Goal: Task Accomplishment & Management: Use online tool/utility

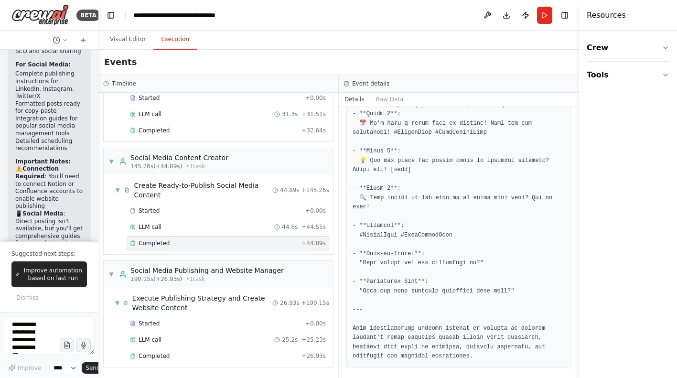
scroll to position [2258, 0]
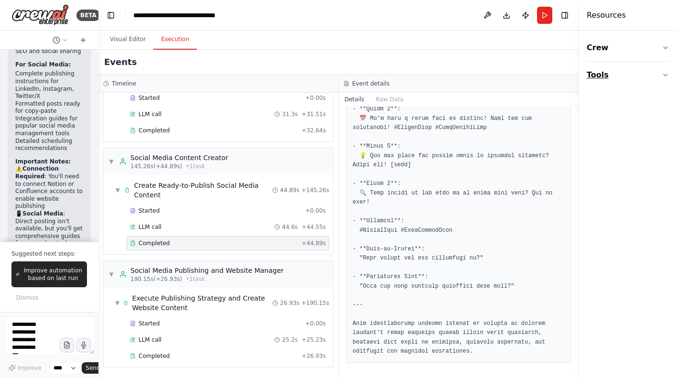
click at [660, 75] on button "Tools" at bounding box center [628, 75] width 83 height 27
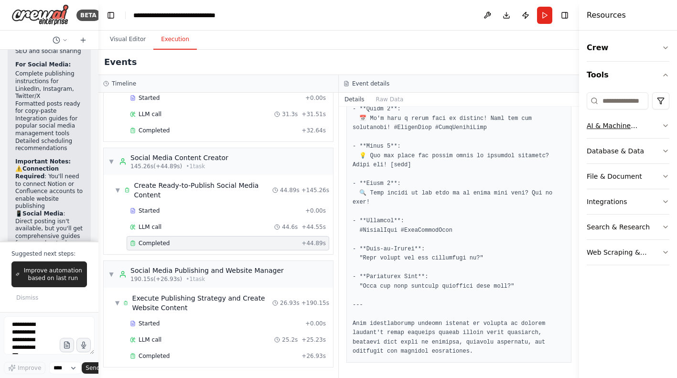
click at [667, 127] on icon "button" at bounding box center [666, 126] width 8 height 8
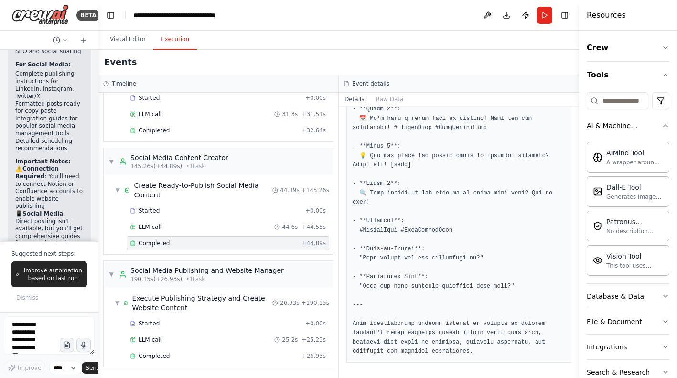
click at [667, 127] on icon "button" at bounding box center [666, 126] width 8 height 8
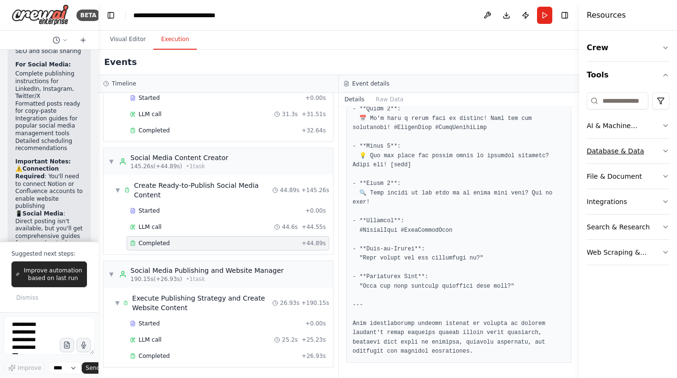
click at [661, 151] on button "Database & Data" at bounding box center [628, 151] width 83 height 25
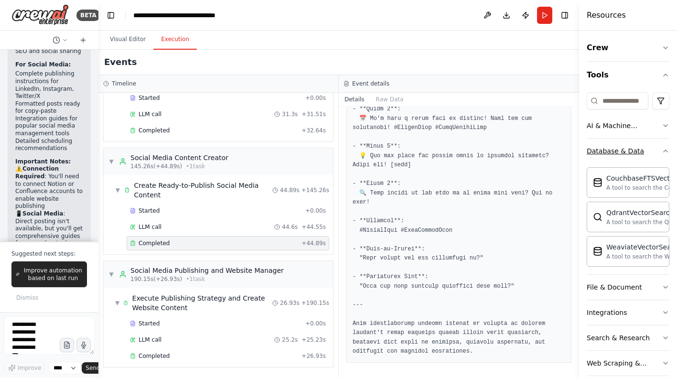
click at [661, 151] on button "Database & Data" at bounding box center [628, 151] width 83 height 25
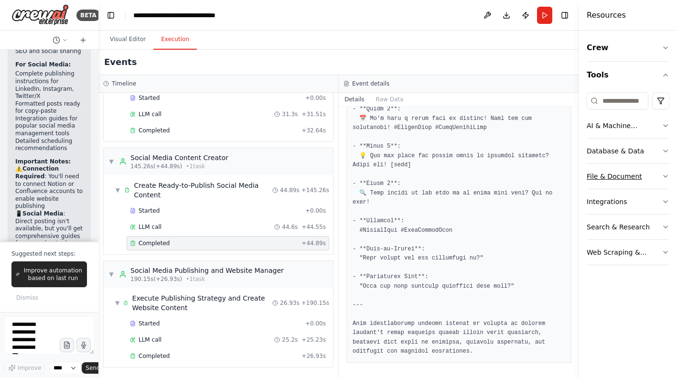
click at [663, 177] on icon "button" at bounding box center [666, 176] width 8 height 8
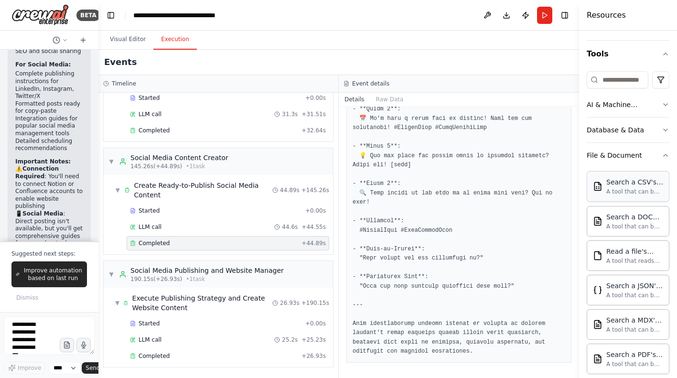
scroll to position [186, 0]
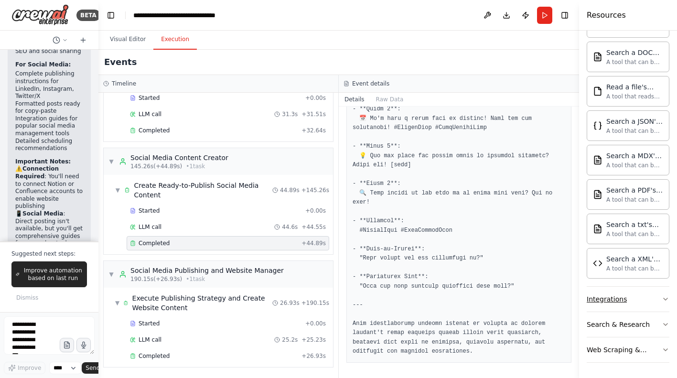
click at [661, 298] on button "Integrations" at bounding box center [628, 299] width 83 height 25
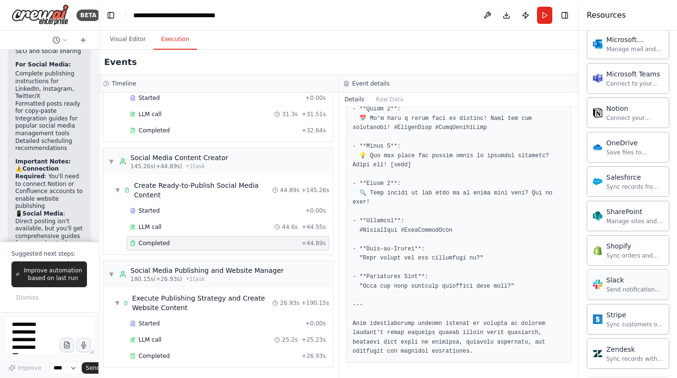
scroll to position [950, 0]
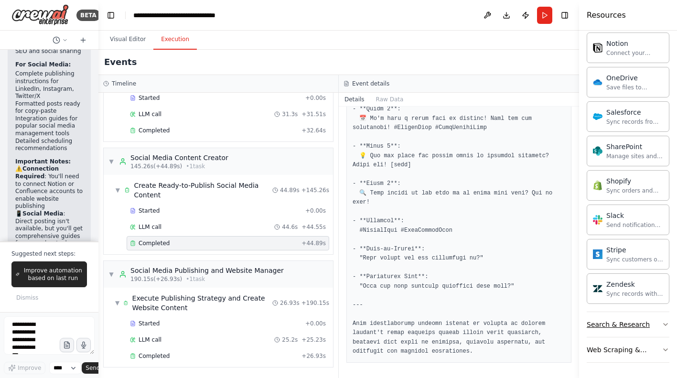
click at [660, 323] on button "Search & Research" at bounding box center [628, 324] width 83 height 25
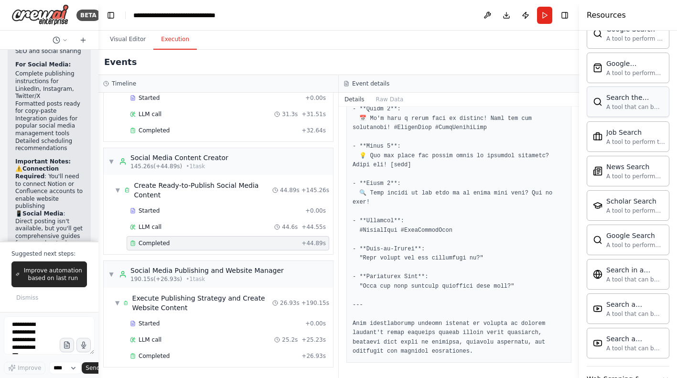
scroll to position [1439, 0]
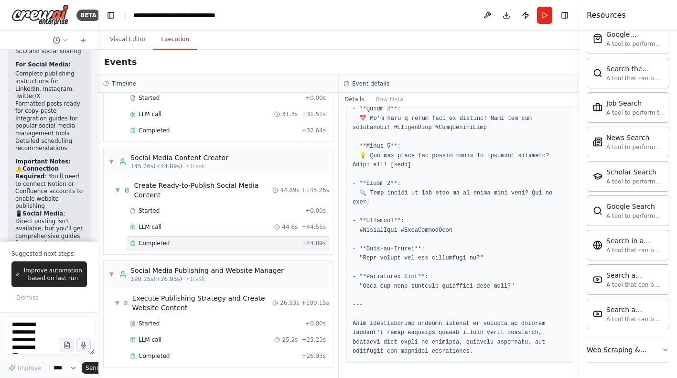
click at [658, 346] on div "Web Scraping & Browsing" at bounding box center [624, 350] width 75 height 10
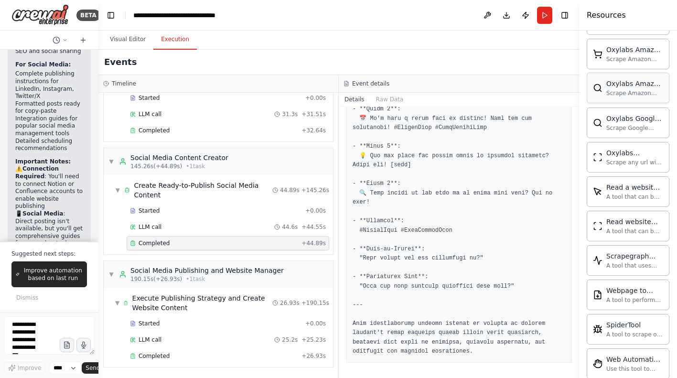
scroll to position [1963, 0]
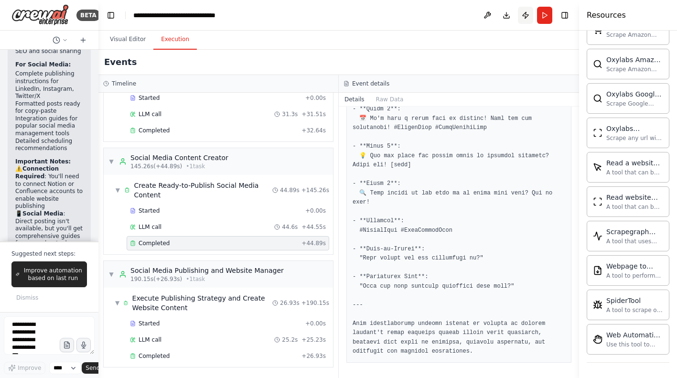
click at [525, 16] on button "Publish" at bounding box center [525, 15] width 15 height 17
click at [487, 15] on button at bounding box center [487, 15] width 15 height 17
click at [118, 44] on button "Visual Editor" at bounding box center [127, 40] width 51 height 20
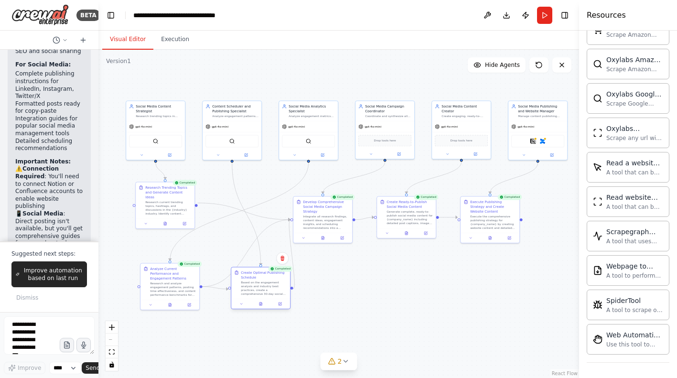
drag, startPoint x: 242, startPoint y: 236, endPoint x: 259, endPoint y: 288, distance: 53.8
click at [259, 288] on div "Based on the engagement analysis and industry best practices, create a comprehe…" at bounding box center [264, 287] width 46 height 15
drag, startPoint x: 501, startPoint y: 218, endPoint x: 514, endPoint y: 236, distance: 22.5
click at [514, 236] on div "Execute the comprehensive publishing strategy for {company_name} by creating we…" at bounding box center [507, 240] width 46 height 15
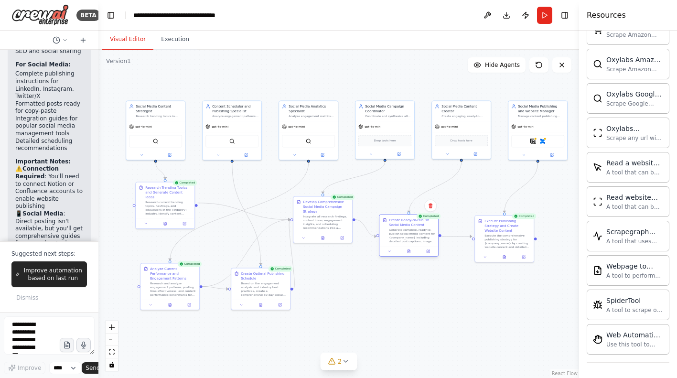
drag, startPoint x: 399, startPoint y: 218, endPoint x: 400, endPoint y: 239, distance: 21.0
click at [400, 239] on div "Generate complete, ready-to-publish social media content for {company_name} inc…" at bounding box center [412, 235] width 46 height 15
click at [407, 252] on icon at bounding box center [409, 251] width 4 height 4
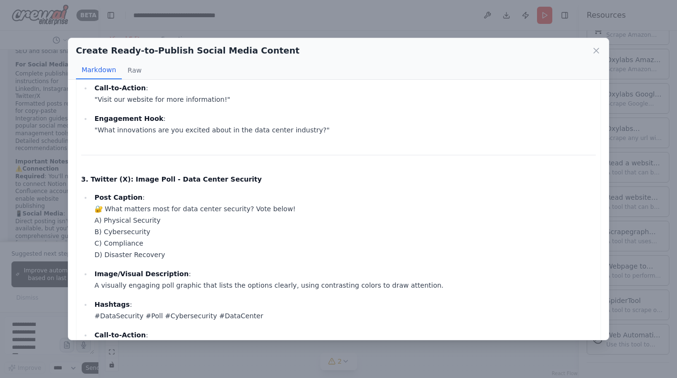
scroll to position [626, 0]
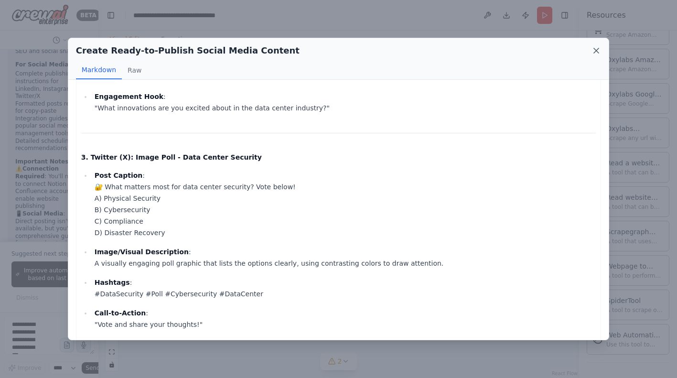
click at [599, 53] on icon at bounding box center [596, 50] width 5 height 5
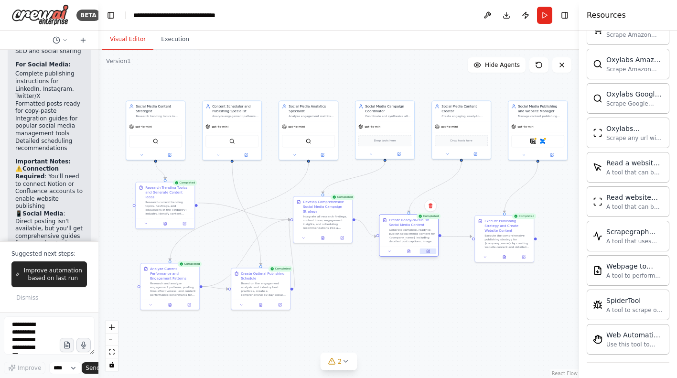
click at [430, 251] on icon at bounding box center [428, 251] width 4 height 4
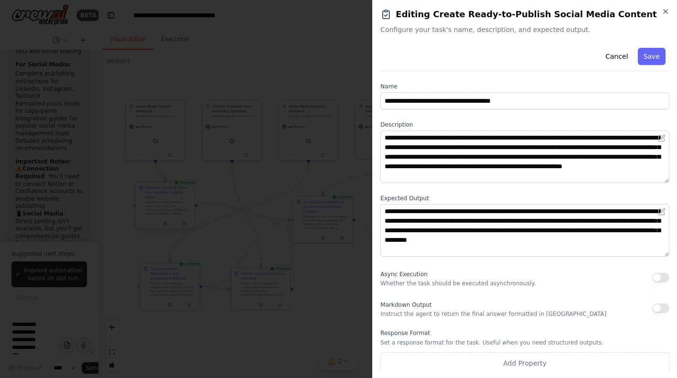
scroll to position [4, 0]
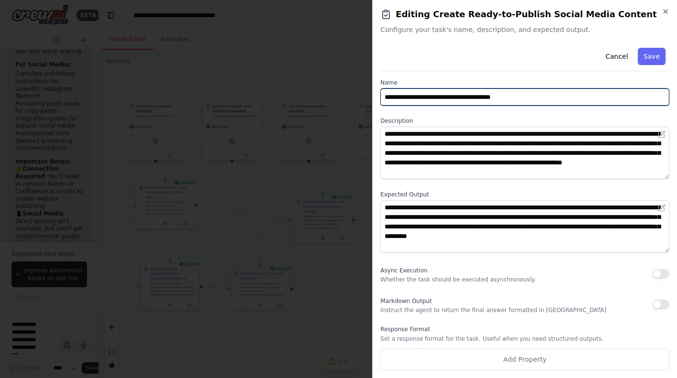
drag, startPoint x: 387, startPoint y: 96, endPoint x: 479, endPoint y: 228, distance: 160.7
click at [479, 106] on input "**********" at bounding box center [524, 96] width 289 height 17
click at [387, 97] on input "**********" at bounding box center [524, 96] width 289 height 17
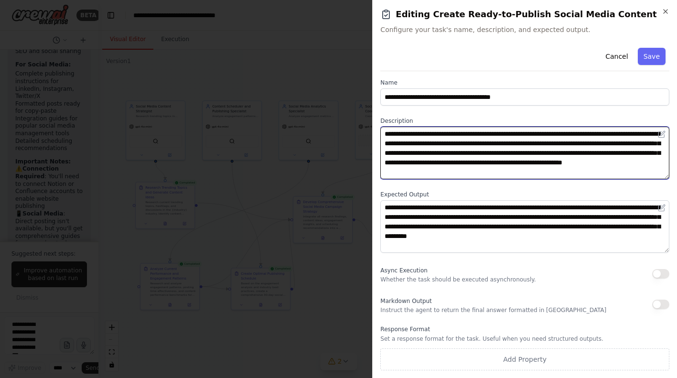
drag, startPoint x: 385, startPoint y: 132, endPoint x: 599, endPoint y: 174, distance: 218.6
click at [599, 174] on textarea "**********" at bounding box center [524, 153] width 289 height 53
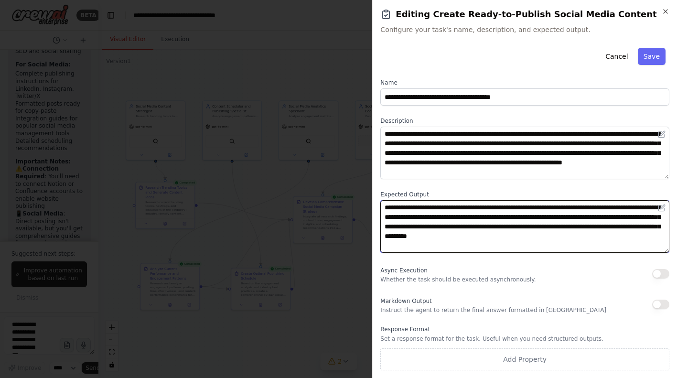
drag, startPoint x: 385, startPoint y: 206, endPoint x: 652, endPoint y: 246, distance: 269.1
click at [652, 246] on textarea "**********" at bounding box center [524, 226] width 289 height 53
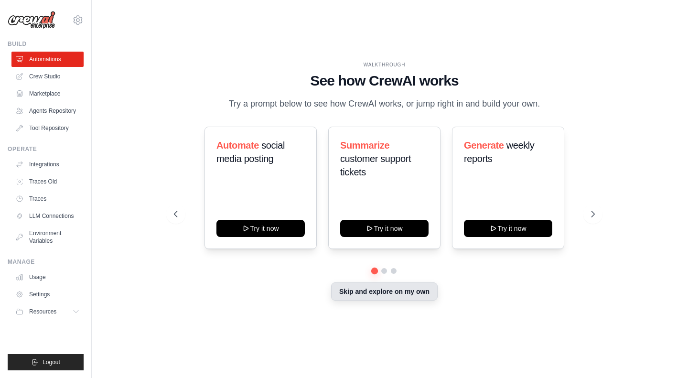
click at [357, 293] on button "Skip and explore on my own" at bounding box center [384, 291] width 107 height 18
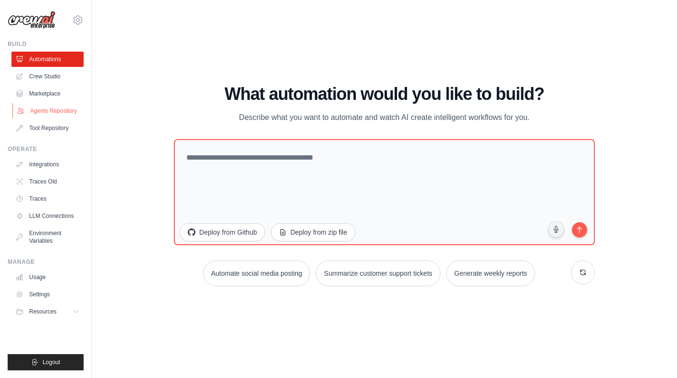
click at [51, 110] on link "Agents Repository" at bounding box center [48, 110] width 72 height 15
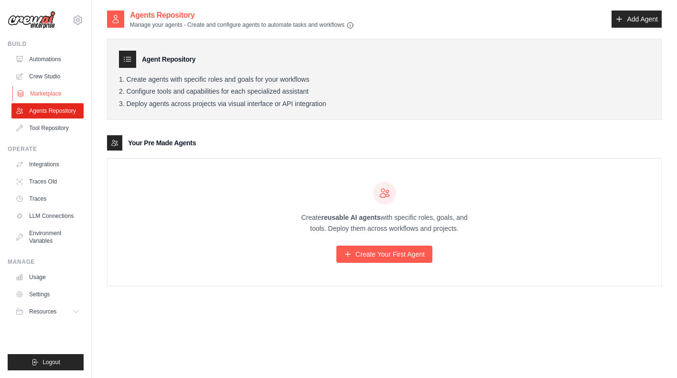
click at [48, 96] on link "Marketplace" at bounding box center [48, 93] width 72 height 15
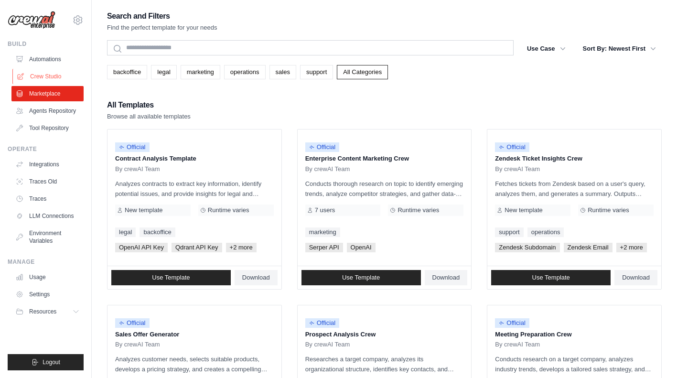
click at [47, 78] on link "Crew Studio" at bounding box center [48, 76] width 72 height 15
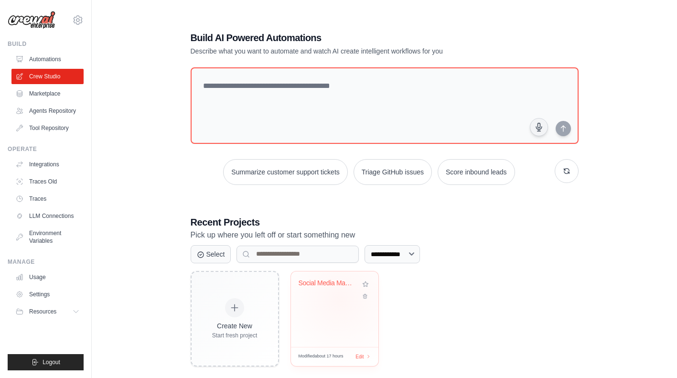
click at [340, 298] on div "Social Media Management Automation" at bounding box center [335, 290] width 72 height 22
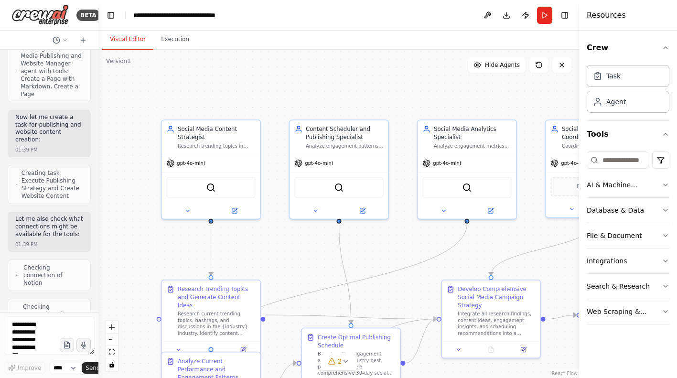
scroll to position [4348, 0]
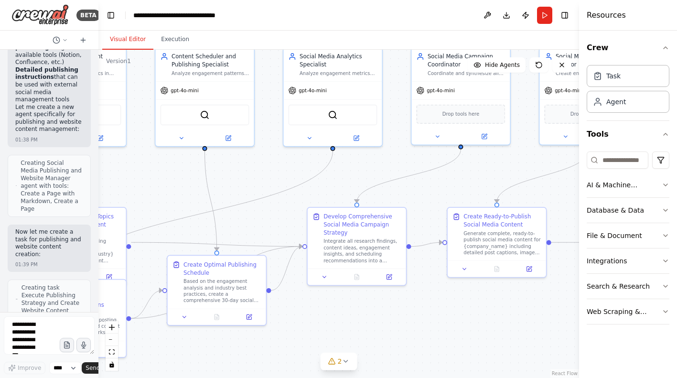
drag, startPoint x: 394, startPoint y: 272, endPoint x: 243, endPoint y: 190, distance: 172.1
click at [243, 190] on div ".deletable-edge-delete-btn { width: 20px; height: 20px; border: 0px solid #ffff…" at bounding box center [338, 214] width 481 height 328
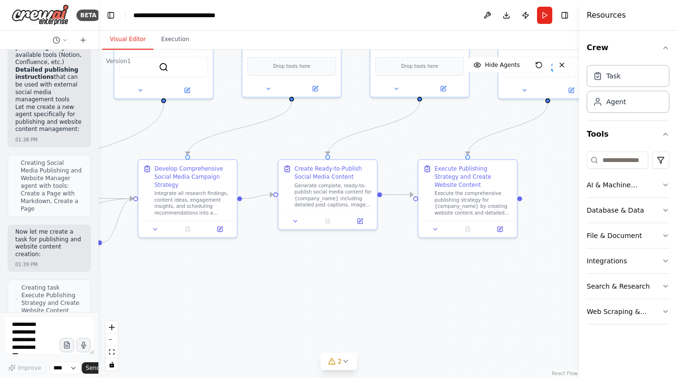
drag, startPoint x: 487, startPoint y: 331, endPoint x: 318, endPoint y: 283, distance: 175.7
click at [318, 283] on div ".deletable-edge-delete-btn { width: 20px; height: 20px; border: 0px solid #ffff…" at bounding box center [338, 214] width 481 height 328
click at [362, 221] on icon at bounding box center [359, 220] width 5 height 5
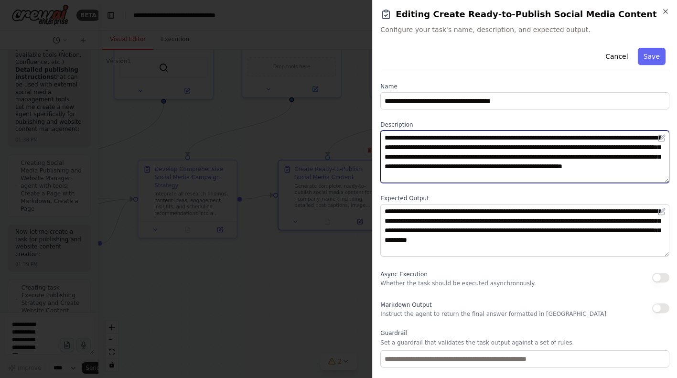
drag, startPoint x: 385, startPoint y: 136, endPoint x: 605, endPoint y: 189, distance: 225.6
click at [605, 183] on textarea "**********" at bounding box center [524, 156] width 289 height 53
paste textarea "**********"
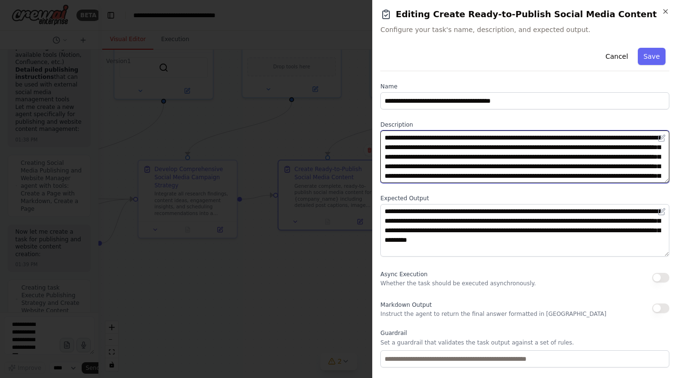
scroll to position [55, 0]
type textarea "**********"
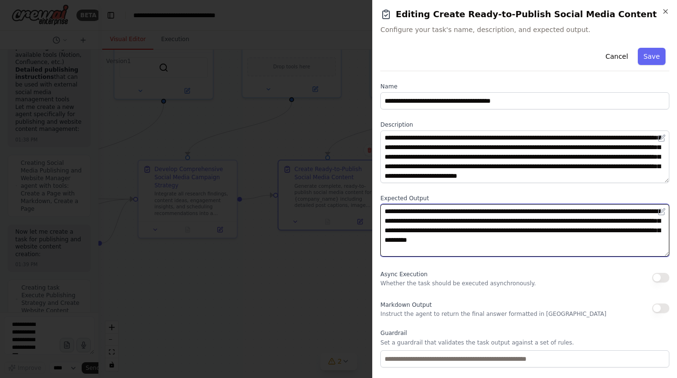
drag, startPoint x: 384, startPoint y: 209, endPoint x: 653, endPoint y: 268, distance: 275.2
click at [653, 257] on textarea "**********" at bounding box center [524, 230] width 289 height 53
paste textarea "**********"
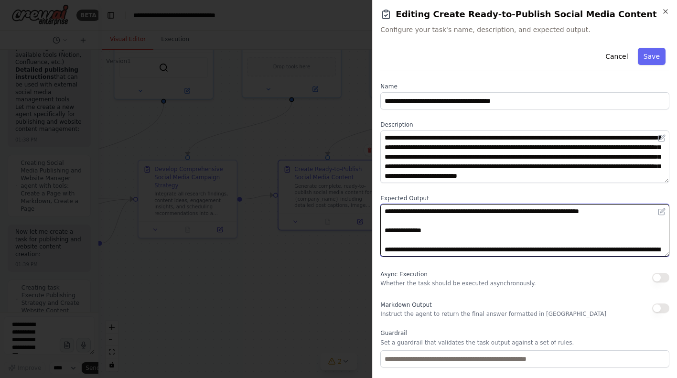
scroll to position [485, 0]
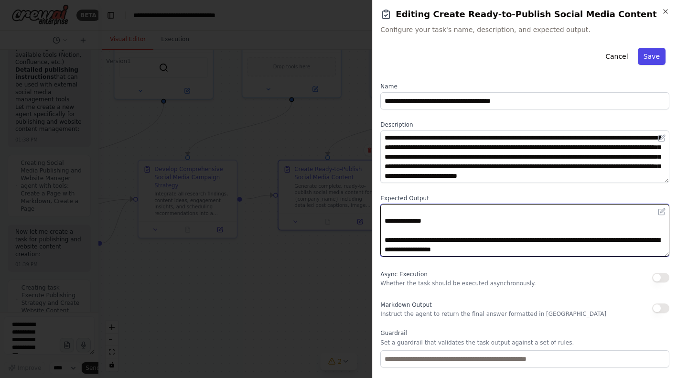
type textarea "**********"
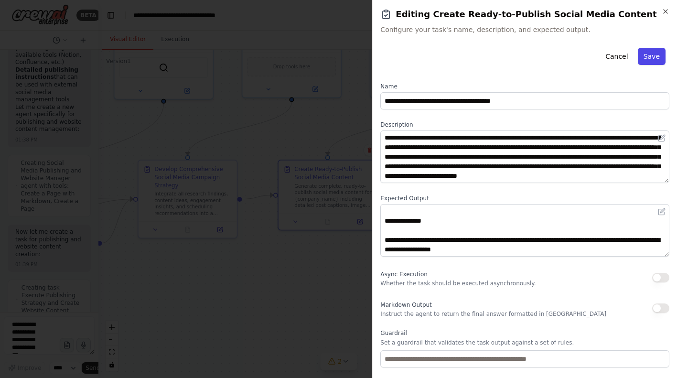
click at [649, 58] on button "Save" at bounding box center [652, 56] width 28 height 17
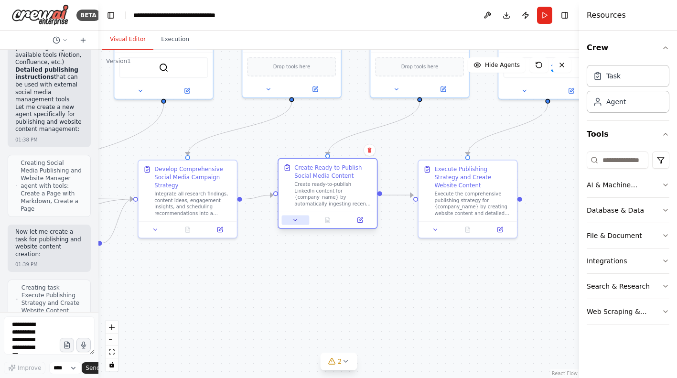
click at [295, 218] on icon at bounding box center [295, 220] width 6 height 6
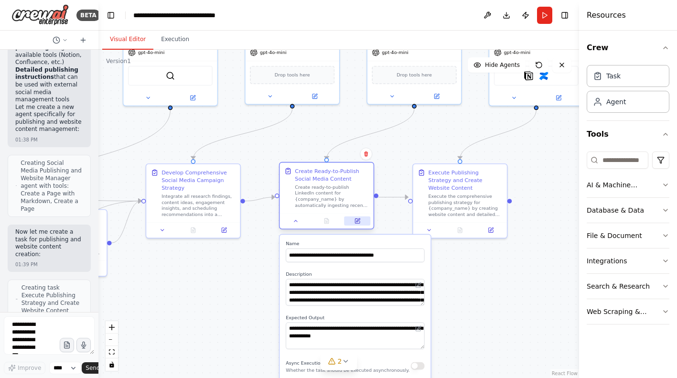
click at [360, 224] on button at bounding box center [357, 220] width 26 height 9
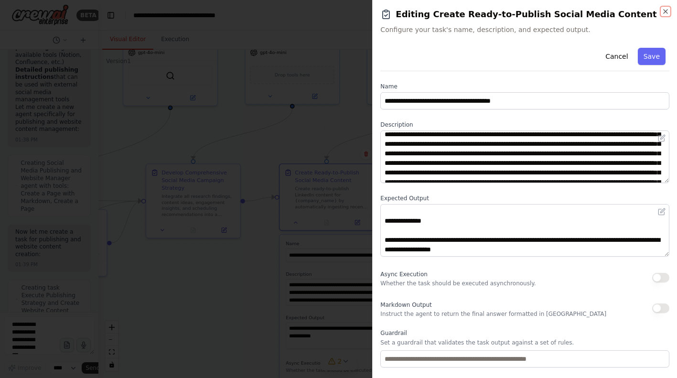
scroll to position [9, 0]
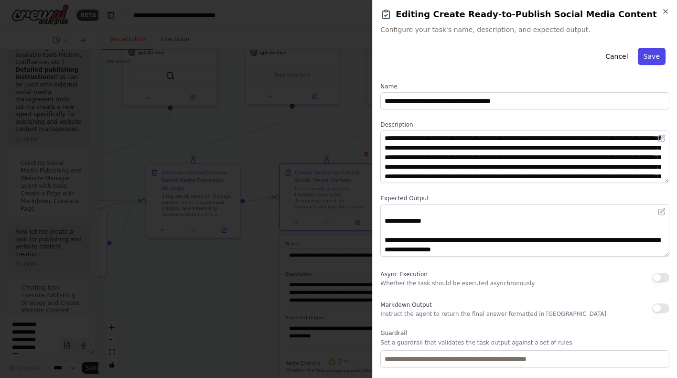
click at [650, 60] on button "Save" at bounding box center [652, 56] width 28 height 17
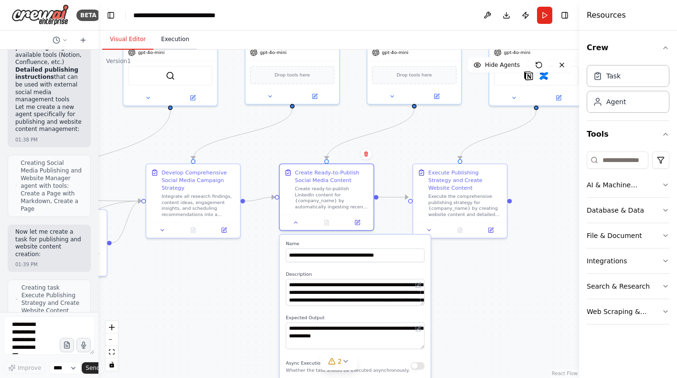
click at [171, 41] on button "Execution" at bounding box center [174, 40] width 43 height 20
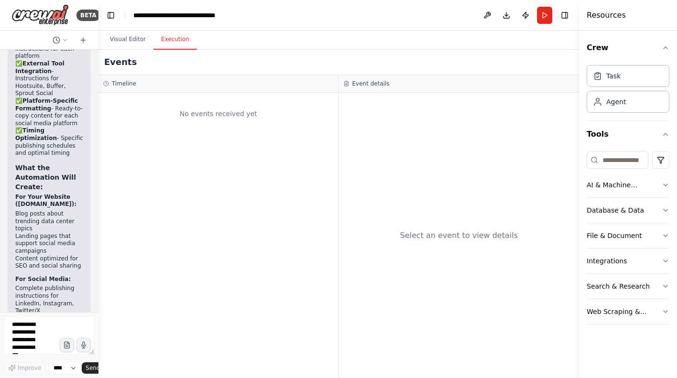
scroll to position [5184, 0]
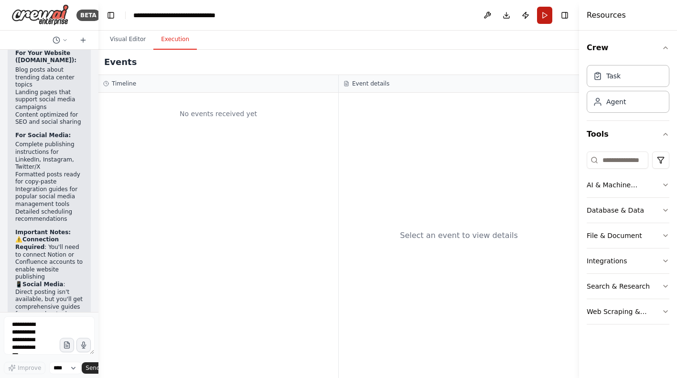
click at [549, 18] on button "Run" at bounding box center [544, 15] width 15 height 17
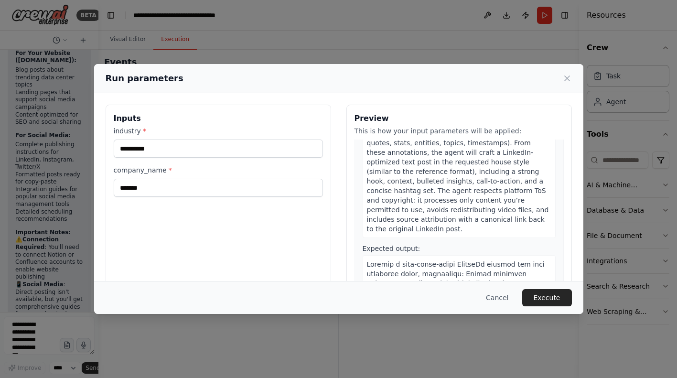
scroll to position [1044, 0]
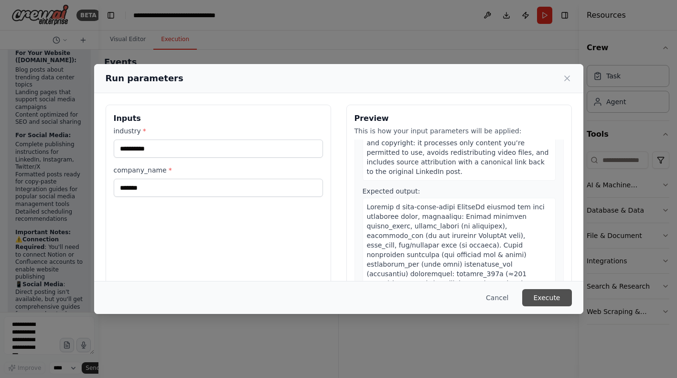
click at [542, 293] on button "Execute" at bounding box center [547, 297] width 50 height 17
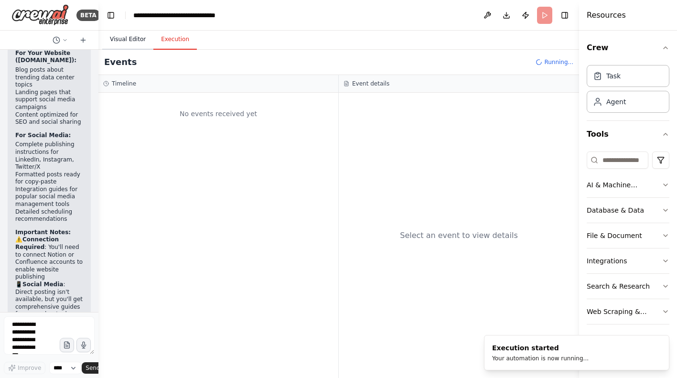
click at [128, 39] on button "Visual Editor" at bounding box center [127, 40] width 51 height 20
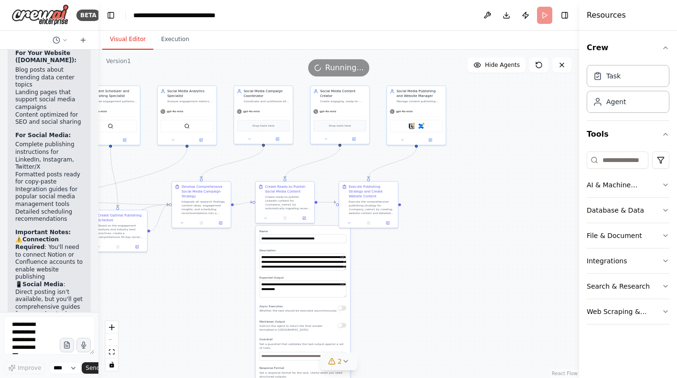
click at [346, 360] on icon at bounding box center [346, 361] width 8 height 8
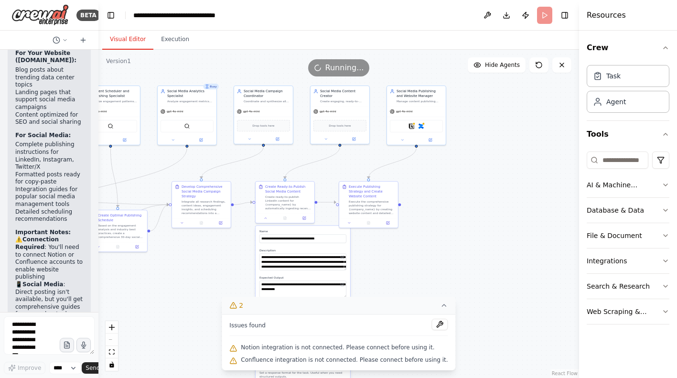
click at [441, 305] on icon at bounding box center [444, 305] width 8 height 8
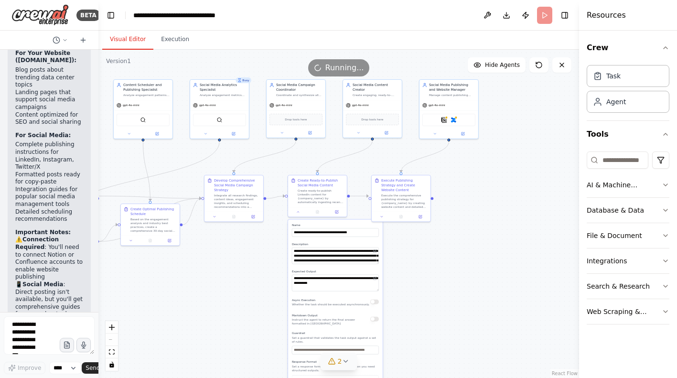
drag, startPoint x: 464, startPoint y: 289, endPoint x: 497, endPoint y: 282, distance: 33.1
click at [497, 282] on div ".deletable-edge-delete-btn { width: 20px; height: 20px; border: 0px solid #ffff…" at bounding box center [338, 214] width 481 height 328
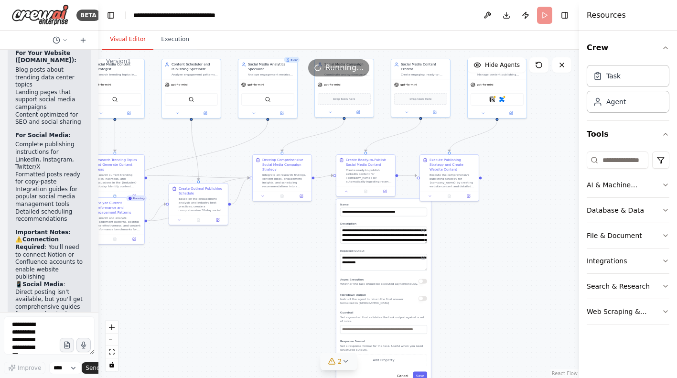
drag, startPoint x: 477, startPoint y: 284, endPoint x: 525, endPoint y: 263, distance: 52.4
click at [525, 263] on div ".deletable-edge-delete-btn { width: 20px; height: 20px; border: 0px solid #ffff…" at bounding box center [338, 214] width 481 height 328
click at [347, 190] on icon at bounding box center [346, 190] width 4 height 4
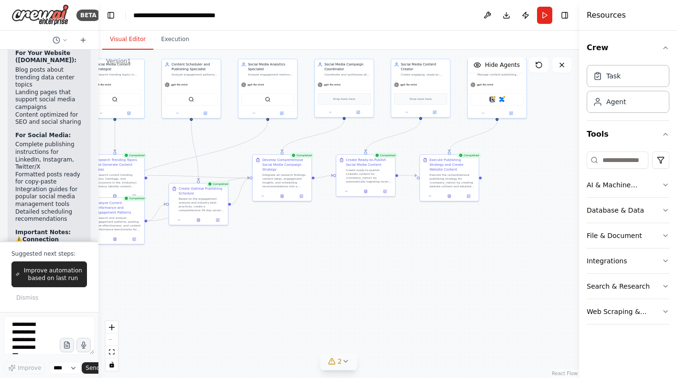
scroll to position [5255, 0]
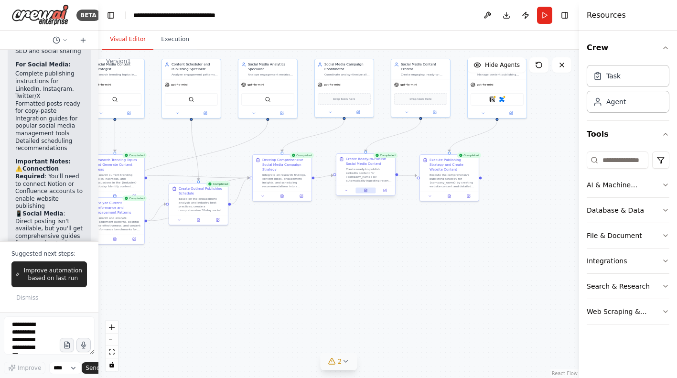
click at [369, 192] on button at bounding box center [365, 190] width 20 height 6
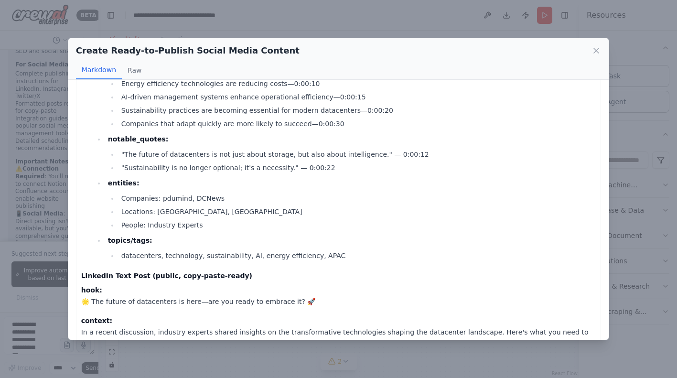
scroll to position [0, 0]
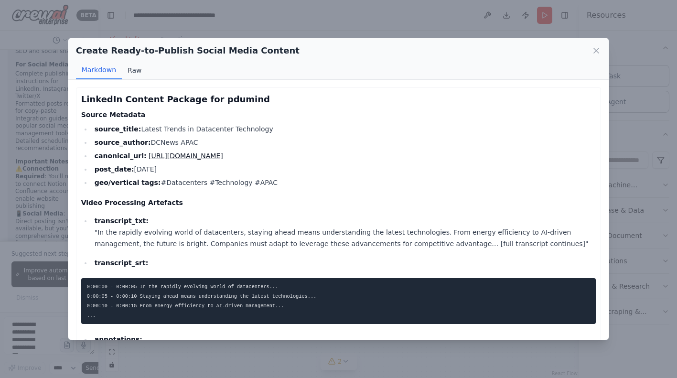
click at [130, 67] on button "Raw" at bounding box center [134, 70] width 25 height 18
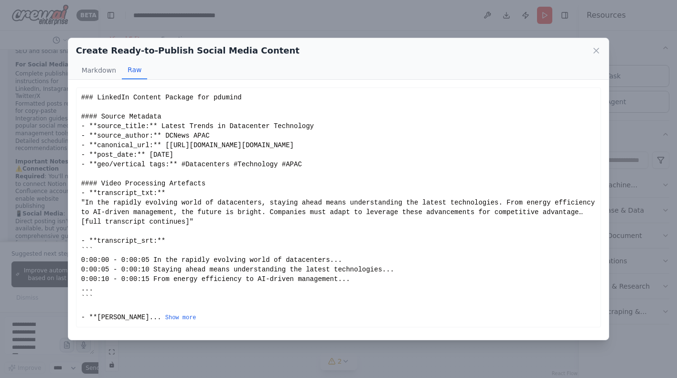
click at [194, 232] on div "### LinkedIn Content Package for pdumind #### Source Metadata - **source_title:…" at bounding box center [338, 207] width 515 height 229
click at [165, 321] on button "Show more" at bounding box center [180, 318] width 31 height 8
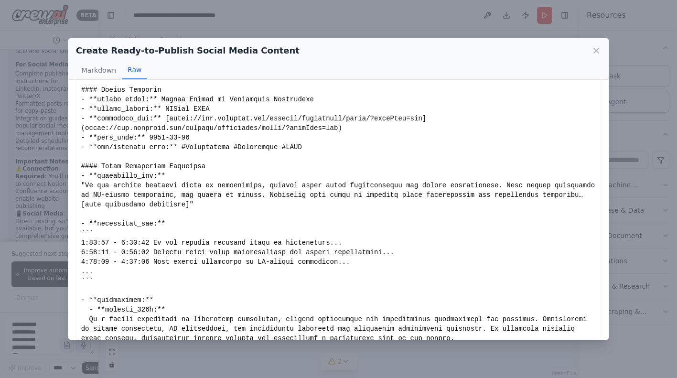
scroll to position [25, 0]
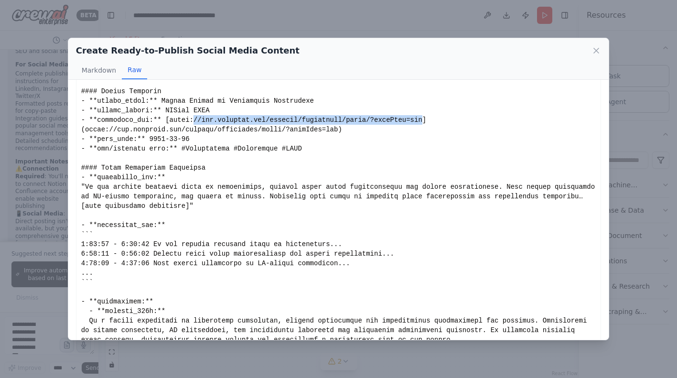
drag, startPoint x: 193, startPoint y: 121, endPoint x: 424, endPoint y: 119, distance: 230.7
copy div "//www.linkedin.com/company/dcnewsapac/posts/?feedView=all"
click at [599, 50] on icon at bounding box center [596, 51] width 10 height 10
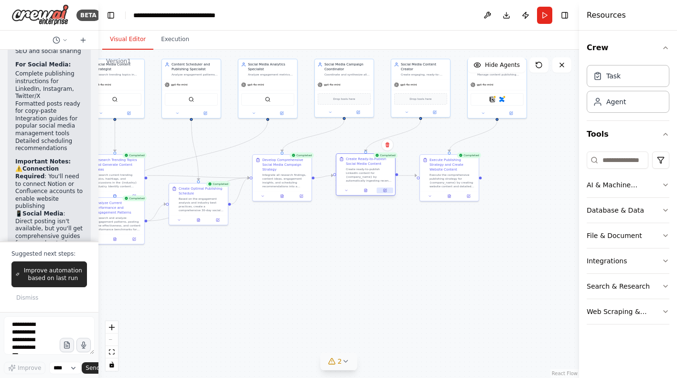
click at [384, 191] on icon at bounding box center [385, 190] width 3 height 3
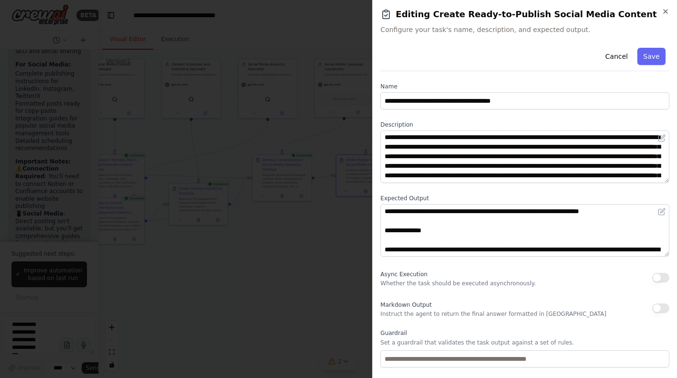
scroll to position [0, 0]
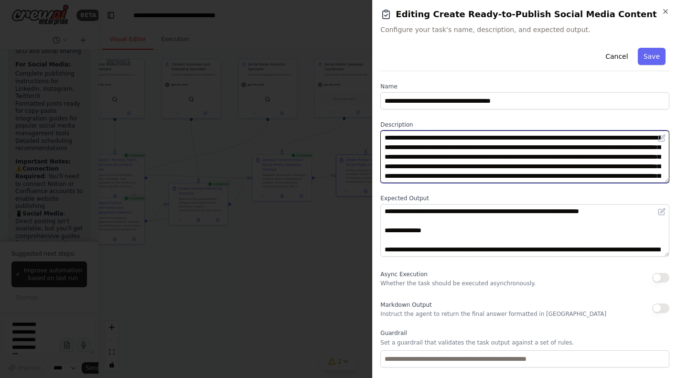
drag, startPoint x: 535, startPoint y: 147, endPoint x: 488, endPoint y: 160, distance: 49.1
click at [488, 160] on textarea "**********" at bounding box center [524, 156] width 289 height 53
paste textarea
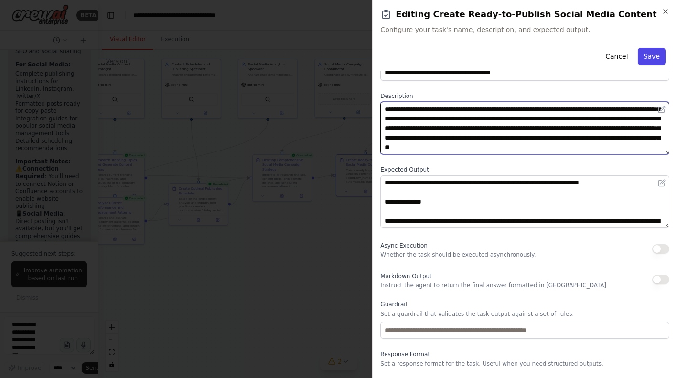
type textarea "**********"
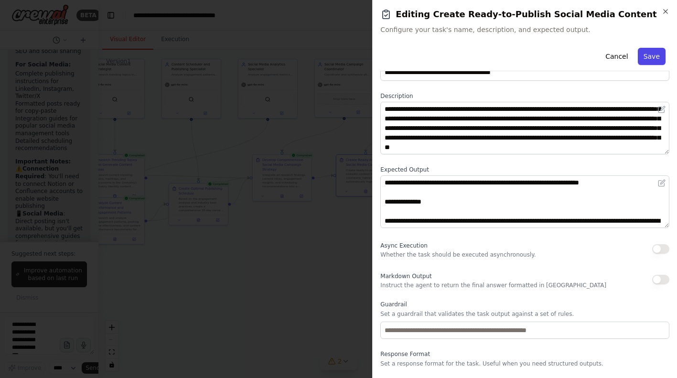
click at [650, 61] on button "Save" at bounding box center [652, 56] width 28 height 17
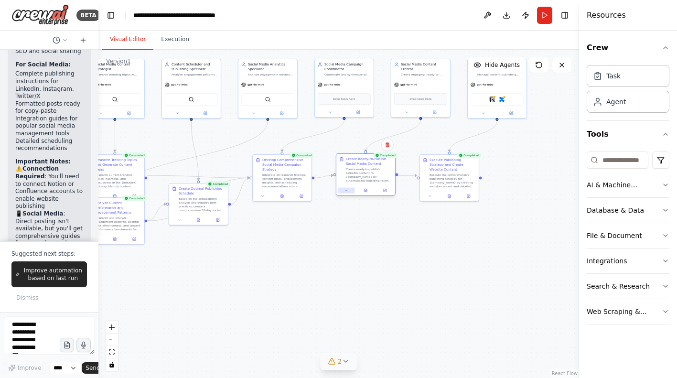
click at [349, 192] on button at bounding box center [346, 190] width 16 height 6
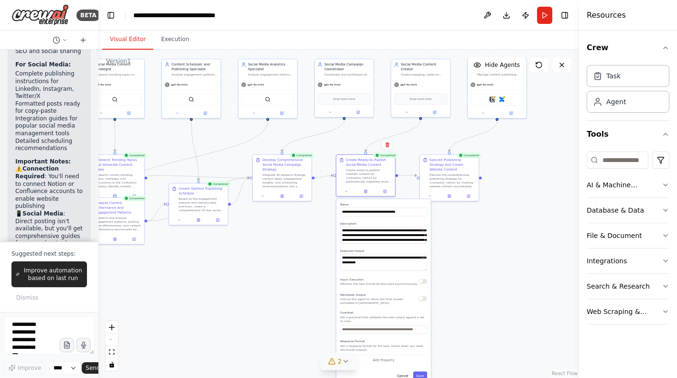
click at [462, 222] on div ".deletable-edge-delete-btn { width: 20px; height: 20px; border: 0px solid #ffff…" at bounding box center [338, 214] width 481 height 328
click at [547, 15] on button "Run" at bounding box center [544, 15] width 15 height 17
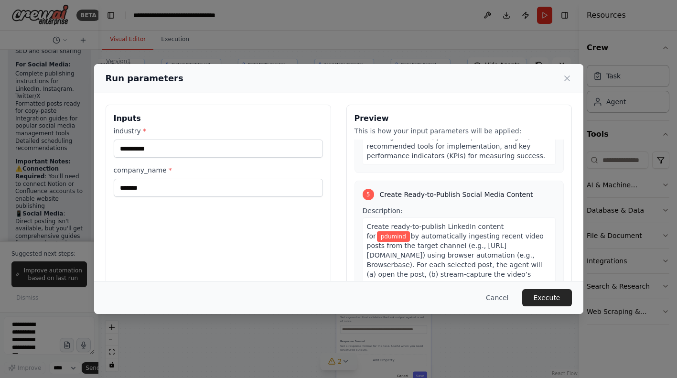
scroll to position [825, 0]
click at [495, 224] on span "Create ready-to-publish LinkedIn content for" at bounding box center [435, 232] width 137 height 17
click at [493, 224] on span "Create ready-to-publish LinkedIn content for" at bounding box center [435, 232] width 137 height 17
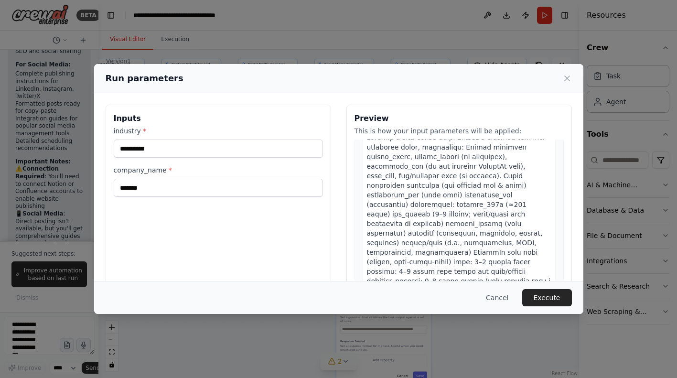
scroll to position [1118, 0]
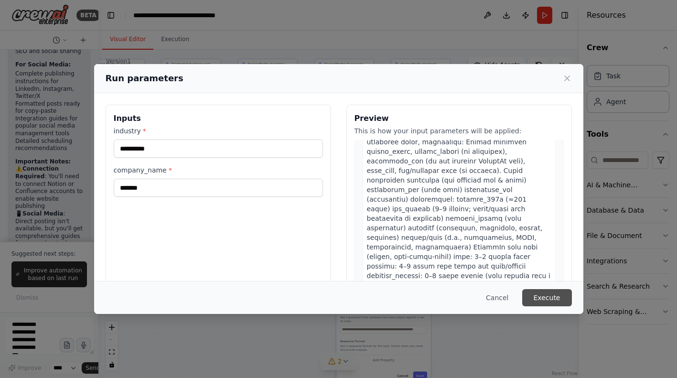
click at [542, 294] on button "Execute" at bounding box center [547, 297] width 50 height 17
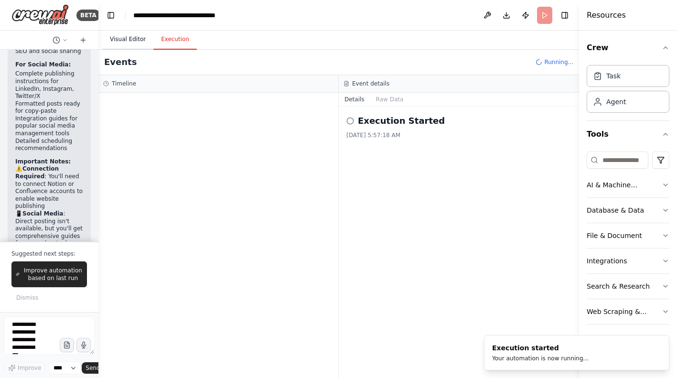
click at [128, 42] on button "Visual Editor" at bounding box center [127, 40] width 51 height 20
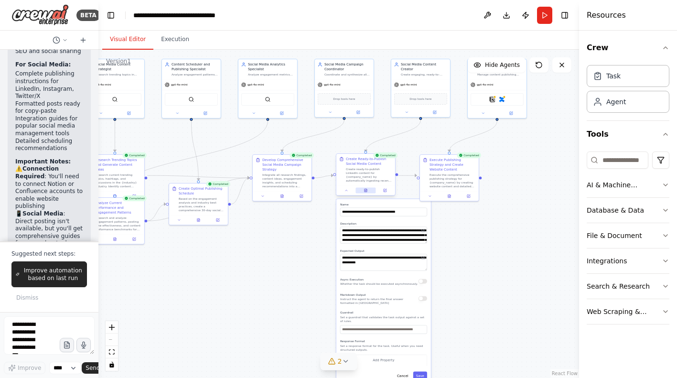
click at [369, 191] on button at bounding box center [365, 190] width 20 height 6
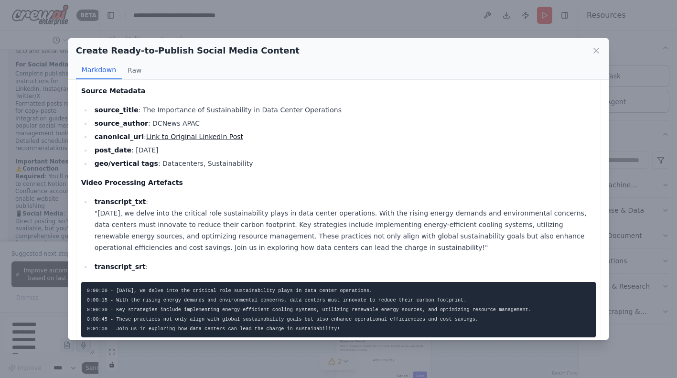
scroll to position [0, 0]
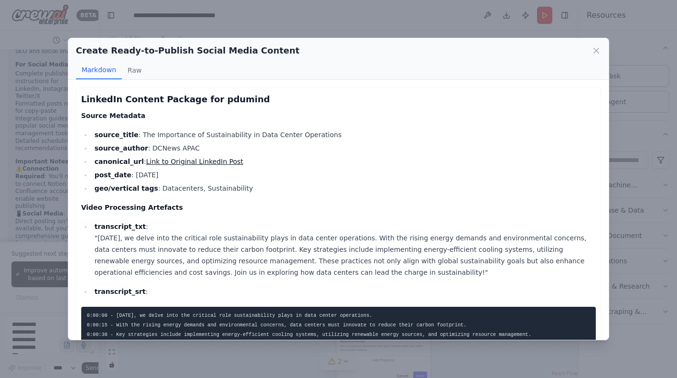
click at [194, 162] on link "Link to Original LinkedIn Post" at bounding box center [194, 162] width 97 height 8
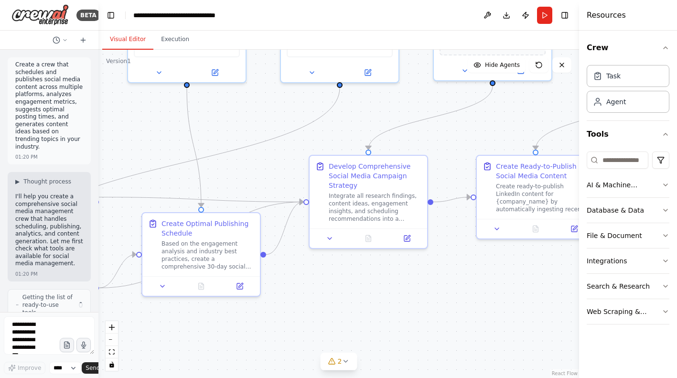
drag, startPoint x: 323, startPoint y: 249, endPoint x: 151, endPoint y: 115, distance: 218.2
click at [151, 115] on div ".deletable-edge-delete-btn { width: 20px; height: 20px; border: 0px solid #ffff…" at bounding box center [338, 214] width 481 height 328
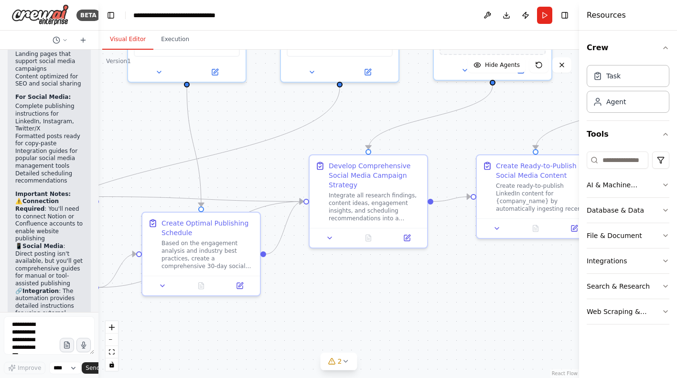
scroll to position [5184, 0]
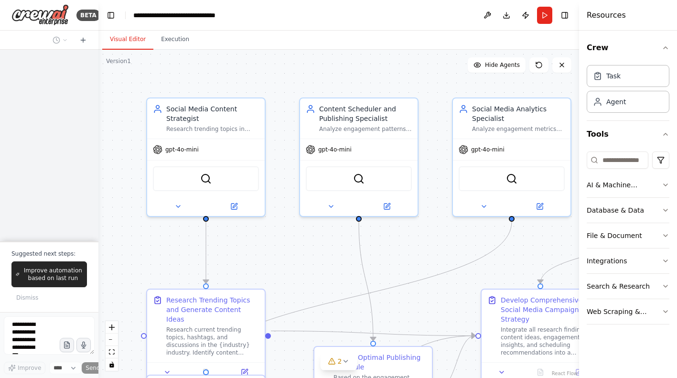
click at [198, 113] on div ".deletable-edge-delete-btn { width: 20px; height: 20px; border: 0px solid #ffff…" at bounding box center [338, 214] width 481 height 328
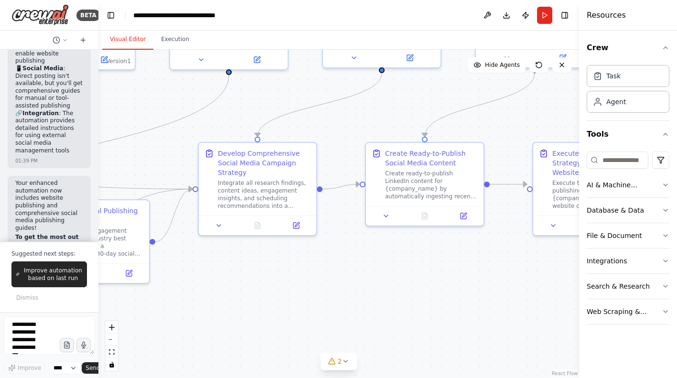
scroll to position [5255, 0]
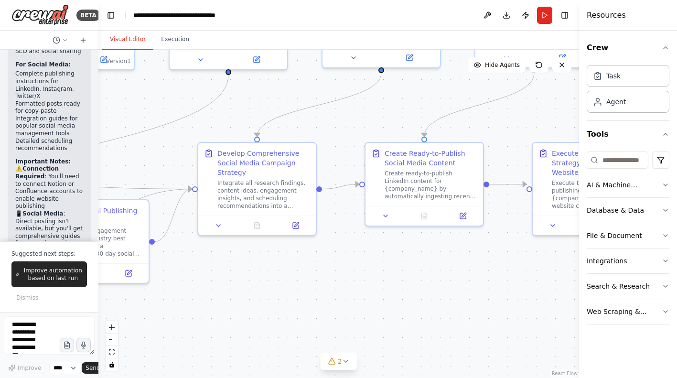
drag, startPoint x: 449, startPoint y: 287, endPoint x: 392, endPoint y: 268, distance: 60.1
click at [392, 268] on div ".deletable-edge-delete-btn { width: 20px; height: 20px; border: 0px solid #ffff…" at bounding box center [338, 214] width 481 height 328
click at [177, 41] on button "Execution" at bounding box center [174, 40] width 43 height 20
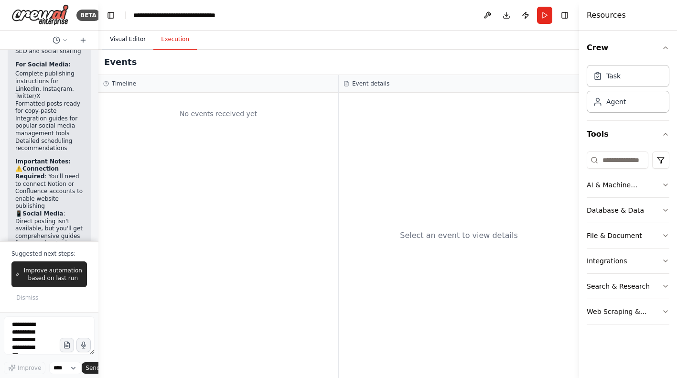
click at [132, 40] on button "Visual Editor" at bounding box center [127, 40] width 51 height 20
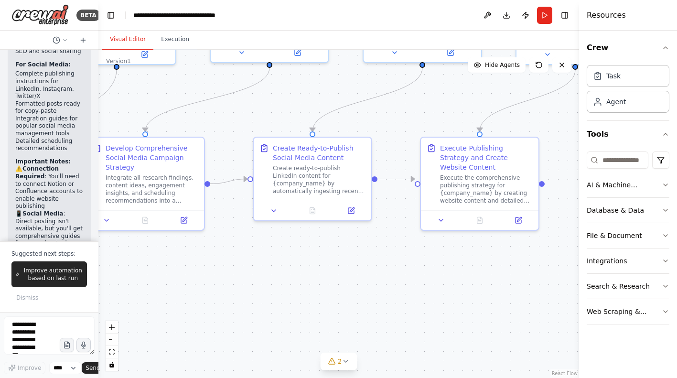
drag, startPoint x: 471, startPoint y: 271, endPoint x: 356, endPoint y: 267, distance: 114.7
click at [356, 267] on div ".deletable-edge-delete-btn { width: 20px; height: 20px; border: 0px solid #ffff…" at bounding box center [338, 214] width 481 height 328
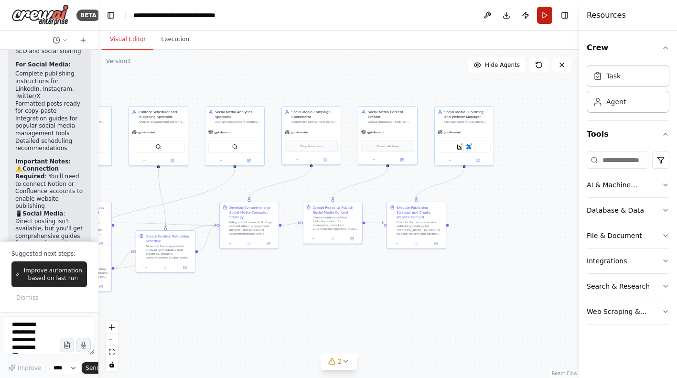
click at [541, 15] on button "Run" at bounding box center [544, 15] width 15 height 17
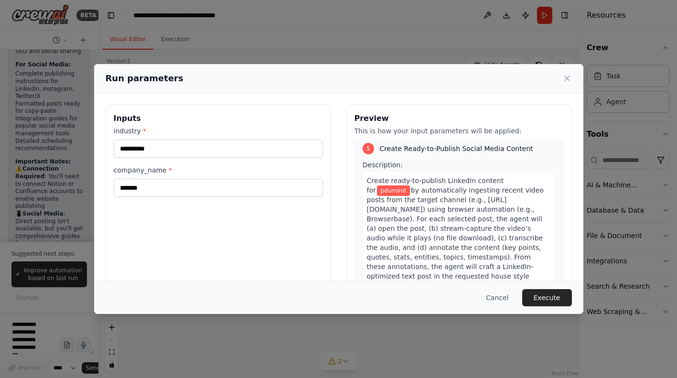
scroll to position [873, 0]
click at [539, 293] on button "Execute" at bounding box center [547, 297] width 50 height 17
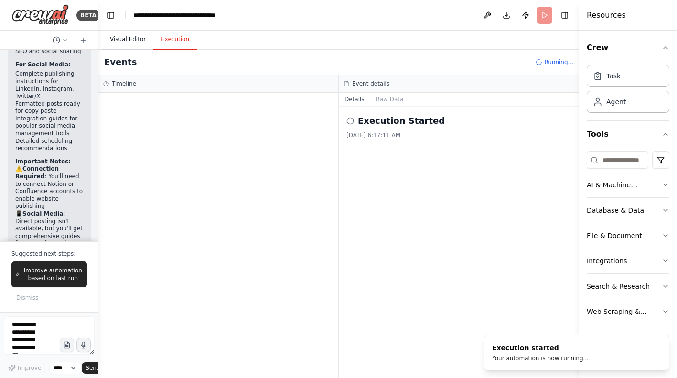
click at [130, 43] on button "Visual Editor" at bounding box center [127, 40] width 51 height 20
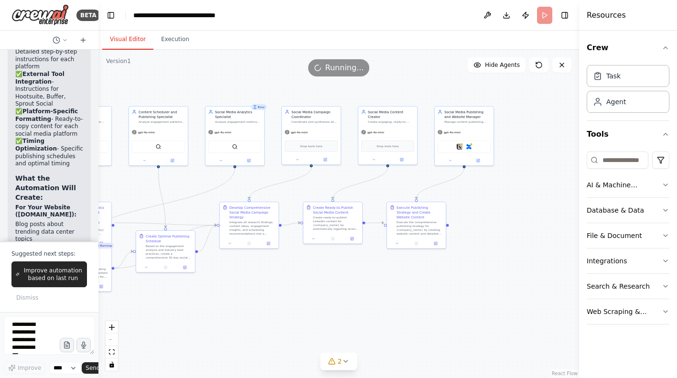
scroll to position [4990, 0]
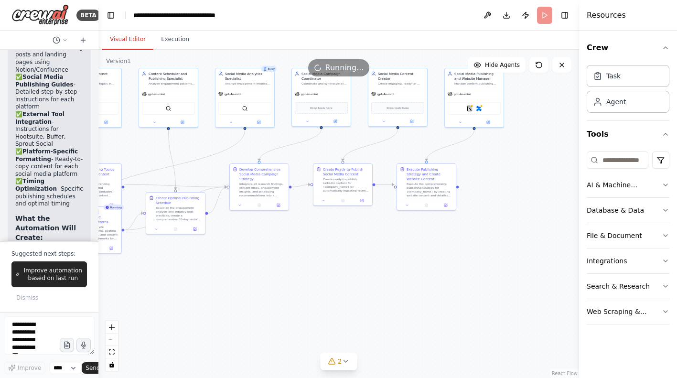
drag, startPoint x: 261, startPoint y: 293, endPoint x: 271, endPoint y: 255, distance: 39.5
click at [271, 255] on div ".deletable-edge-delete-btn { width: 20px; height: 20px; border: 0px solid #ffff…" at bounding box center [338, 214] width 481 height 328
click at [176, 38] on button "Execution" at bounding box center [174, 40] width 43 height 20
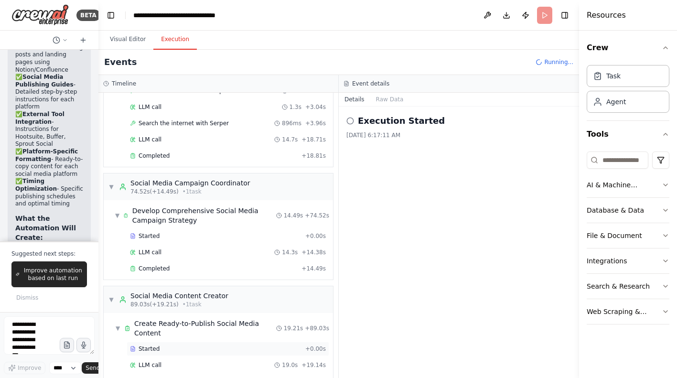
scroll to position [496, 0]
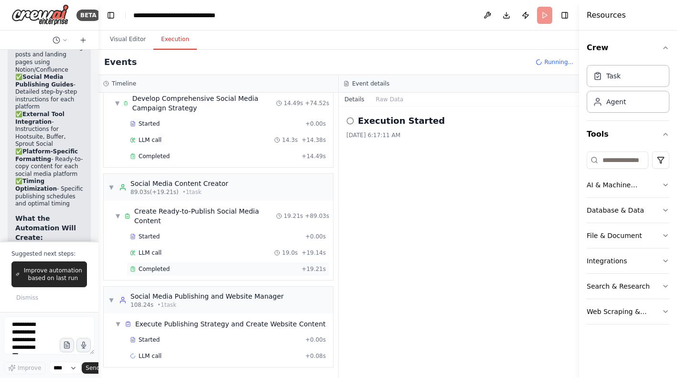
click at [153, 270] on span "Completed" at bounding box center [154, 269] width 31 height 8
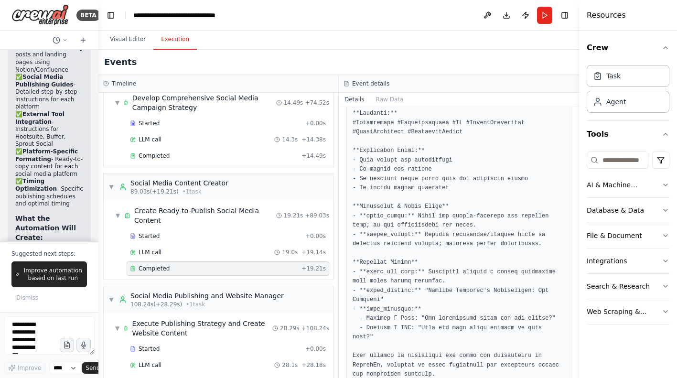
scroll to position [1178, 0]
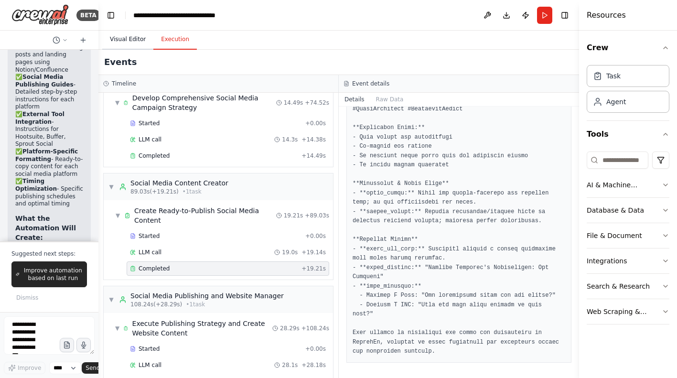
click at [124, 37] on button "Visual Editor" at bounding box center [127, 40] width 51 height 20
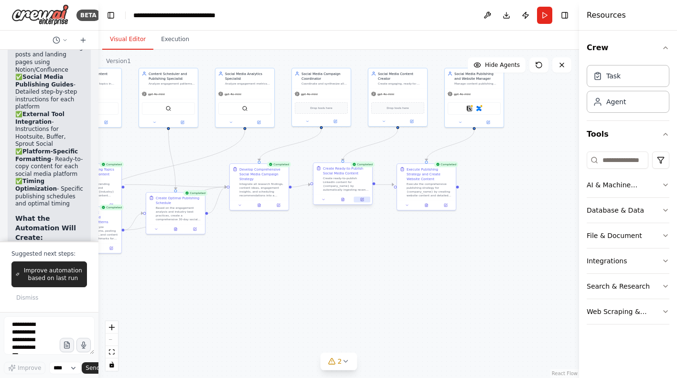
click at [363, 201] on icon at bounding box center [362, 199] width 3 height 3
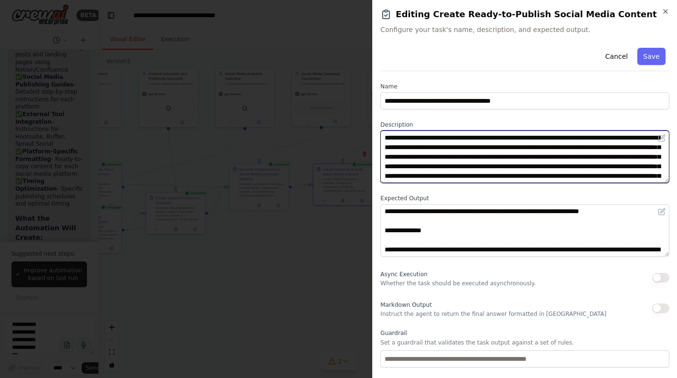
click at [536, 147] on textarea "**********" at bounding box center [524, 156] width 289 height 53
click at [645, 149] on textarea "**********" at bounding box center [524, 156] width 289 height 53
drag, startPoint x: 488, startPoint y: 157, endPoint x: 501, endPoint y: 156, distance: 12.9
click at [501, 156] on textarea "**********" at bounding box center [524, 156] width 289 height 53
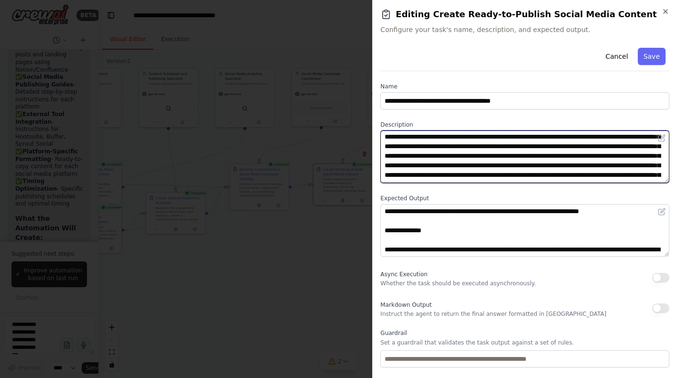
drag, startPoint x: 385, startPoint y: 167, endPoint x: 398, endPoint y: 166, distance: 12.9
click at [398, 166] on textarea "**********" at bounding box center [524, 156] width 289 height 53
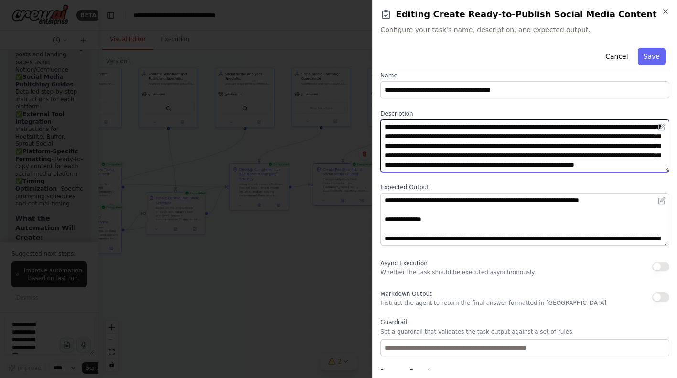
scroll to position [16, 0]
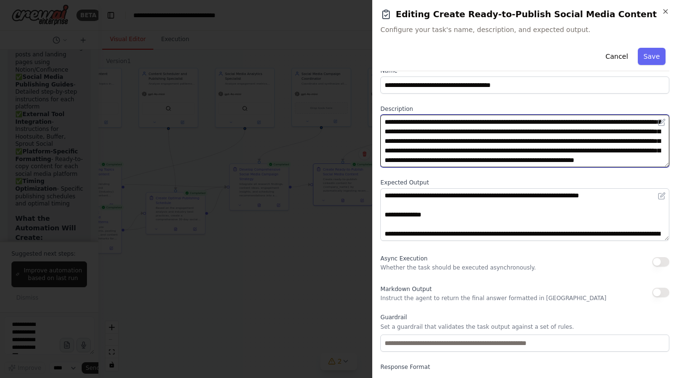
drag, startPoint x: 409, startPoint y: 159, endPoint x: 451, endPoint y: 159, distance: 41.6
click at [451, 159] on textarea "**********" at bounding box center [524, 141] width 289 height 53
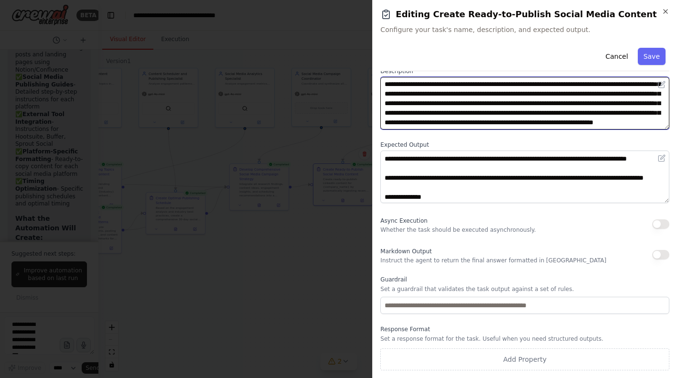
scroll to position [487, 0]
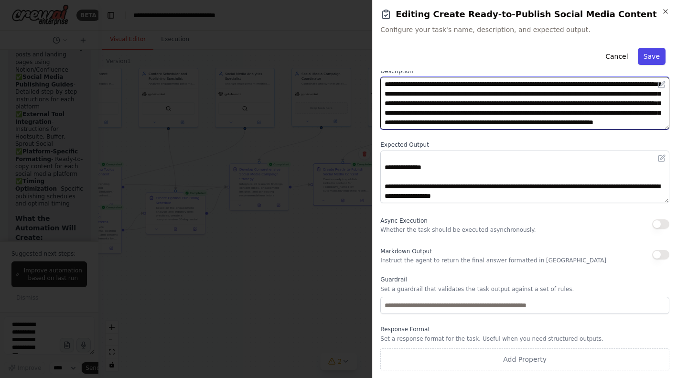
type textarea "**********"
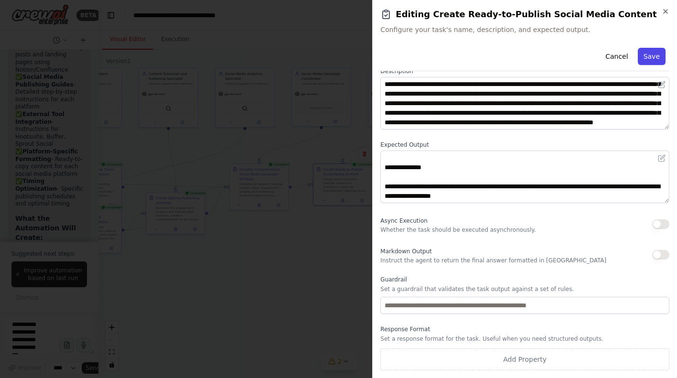
click at [654, 59] on button "Save" at bounding box center [652, 56] width 28 height 17
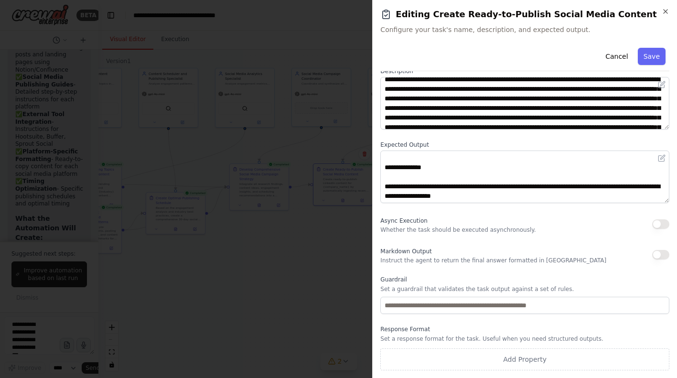
scroll to position [0, 0]
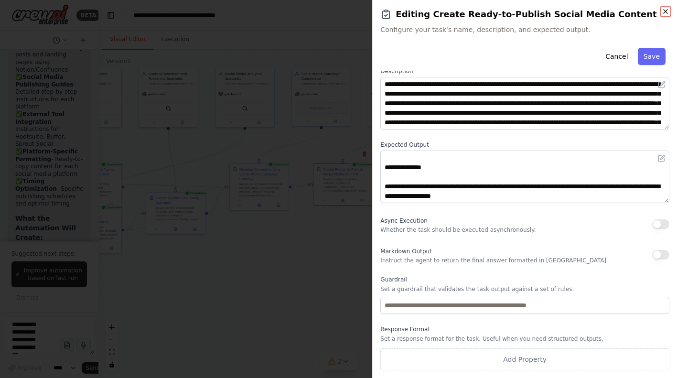
click at [663, 13] on icon "button" at bounding box center [666, 12] width 8 height 8
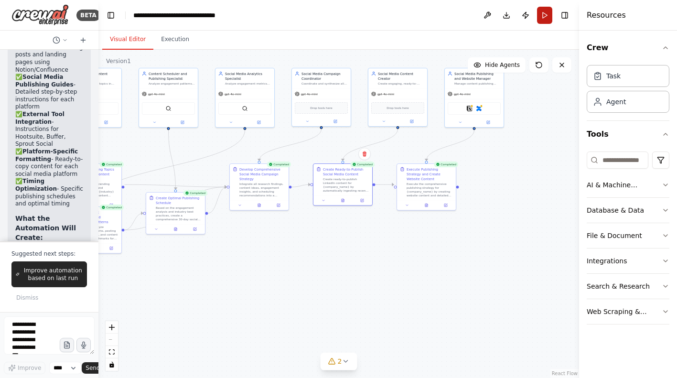
click at [546, 20] on button "Run" at bounding box center [544, 15] width 15 height 17
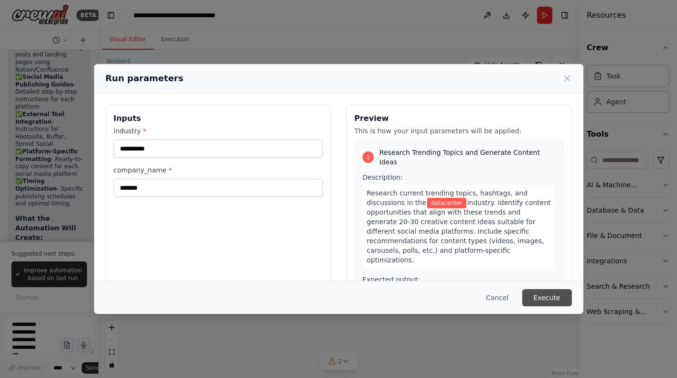
click at [539, 301] on button "Execute" at bounding box center [547, 297] width 50 height 17
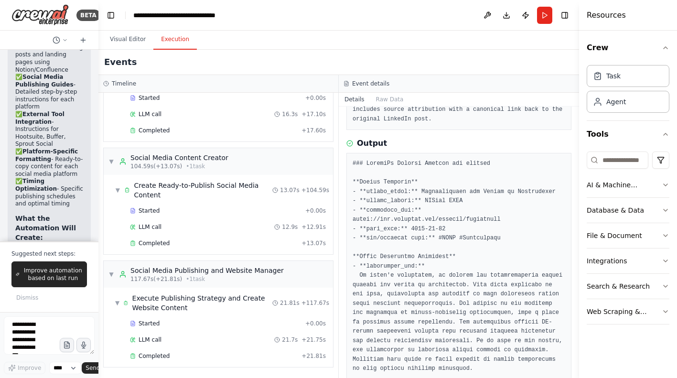
scroll to position [193, 0]
click at [128, 39] on button "Visual Editor" at bounding box center [127, 40] width 51 height 20
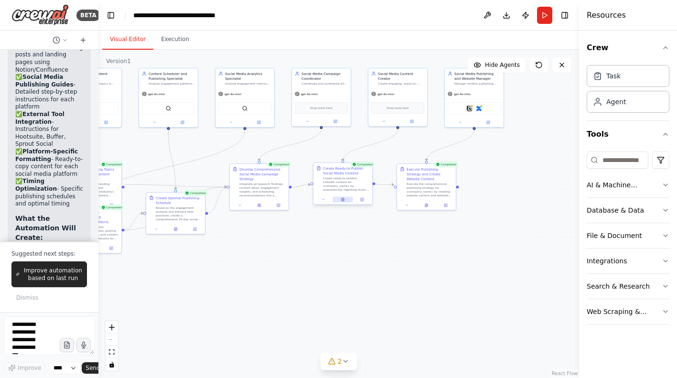
click at [343, 200] on icon at bounding box center [342, 200] width 1 height 0
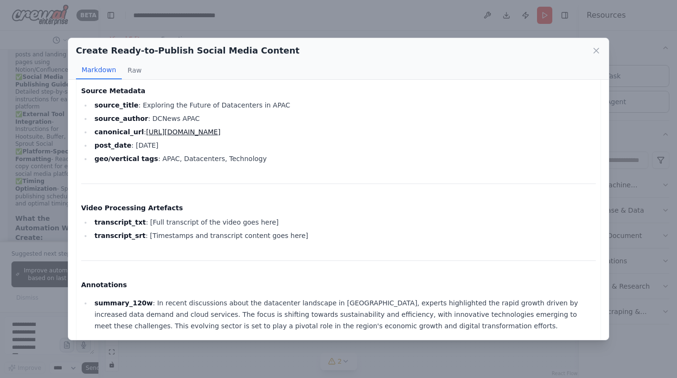
scroll to position [0, 0]
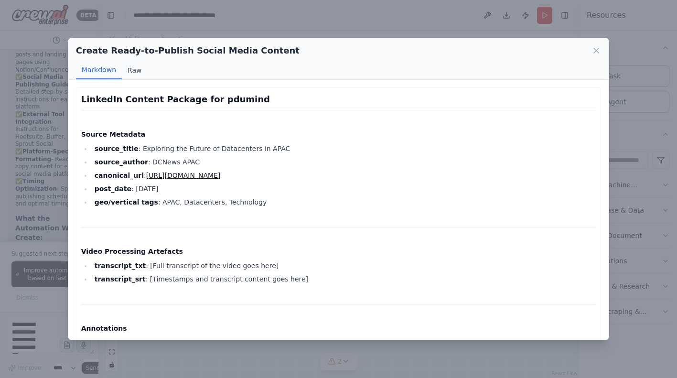
click at [134, 72] on button "Raw" at bounding box center [134, 70] width 25 height 18
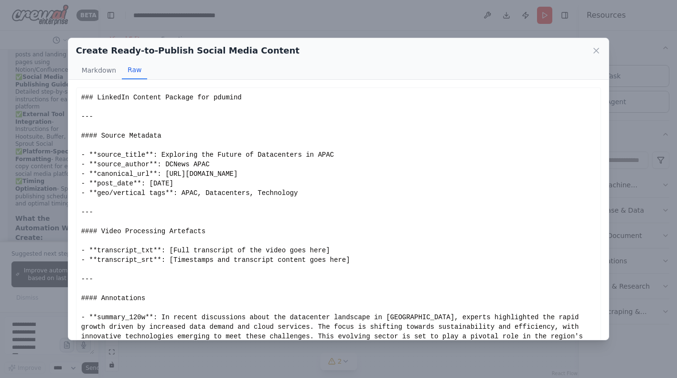
scroll to position [53, 0]
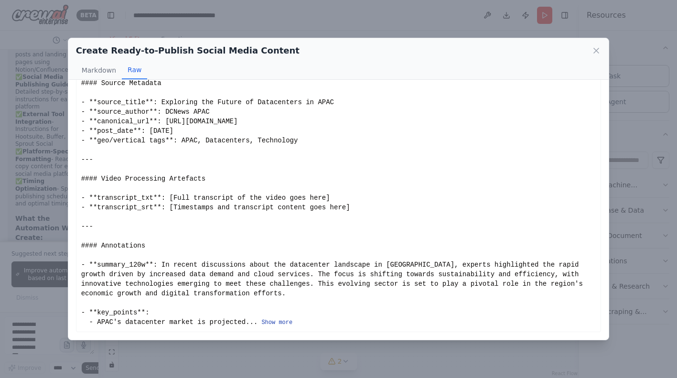
click at [278, 320] on button "Show more" at bounding box center [276, 323] width 31 height 8
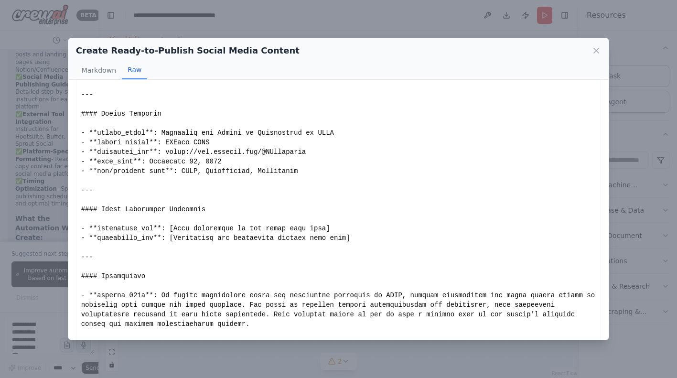
scroll to position [24, 0]
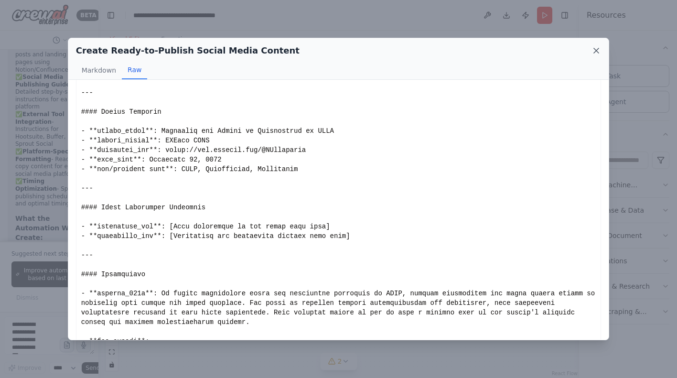
click at [596, 48] on icon at bounding box center [596, 51] width 10 height 10
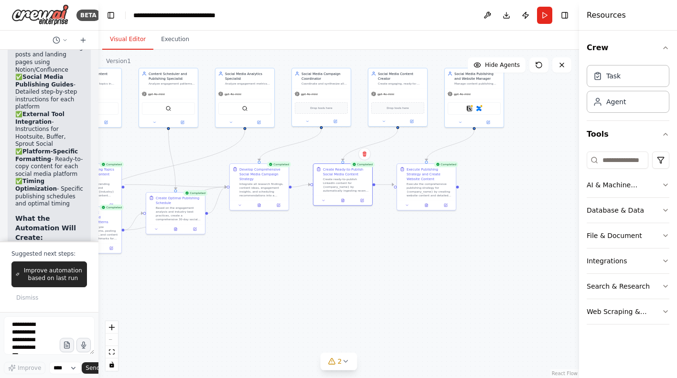
click at [380, 254] on div ".deletable-edge-delete-btn { width: 20px; height: 20px; border: 0px solid #ffff…" at bounding box center [338, 214] width 481 height 328
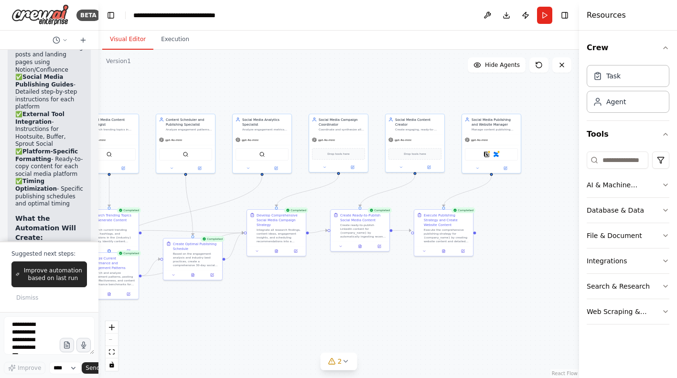
drag, startPoint x: 502, startPoint y: 178, endPoint x: 506, endPoint y: 214, distance: 35.6
click at [514, 212] on div ".deletable-edge-delete-btn { width: 20px; height: 20px; border: 0px solid #ffff…" at bounding box center [338, 214] width 481 height 328
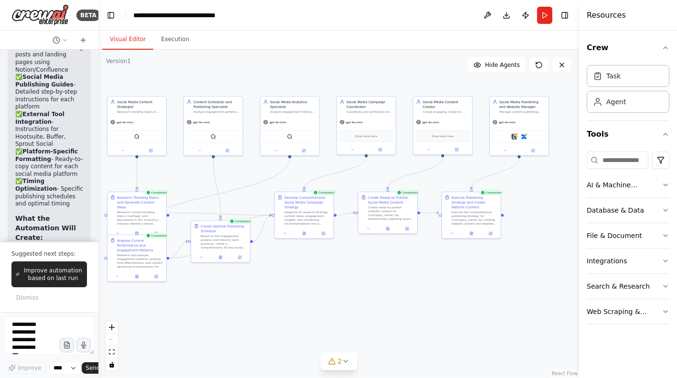
drag, startPoint x: 506, startPoint y: 214, endPoint x: 538, endPoint y: 208, distance: 32.5
click at [538, 208] on div ".deletable-edge-delete-btn { width: 20px; height: 20px; border: 0px solid #ffff…" at bounding box center [338, 214] width 481 height 328
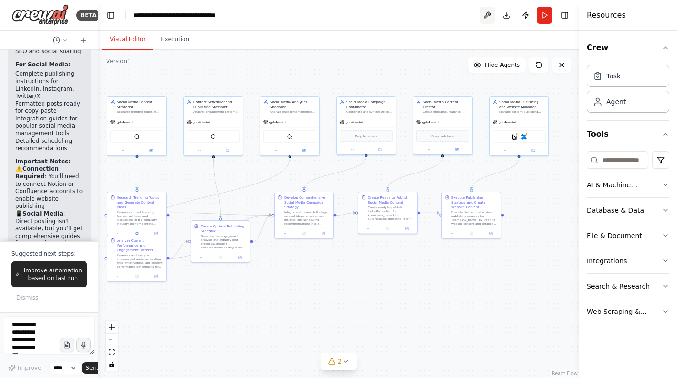
click at [490, 14] on button at bounding box center [487, 15] width 15 height 17
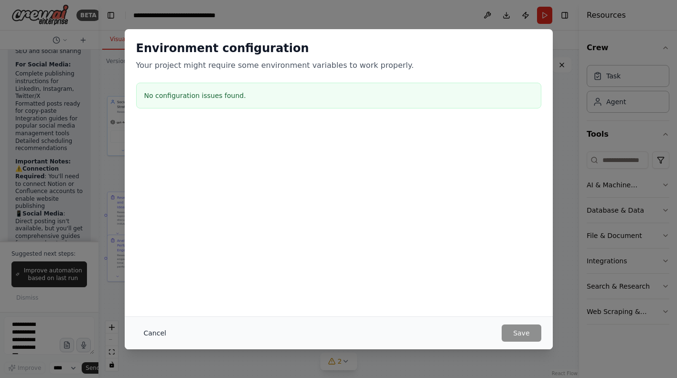
click at [155, 334] on button "Cancel" at bounding box center [155, 332] width 38 height 17
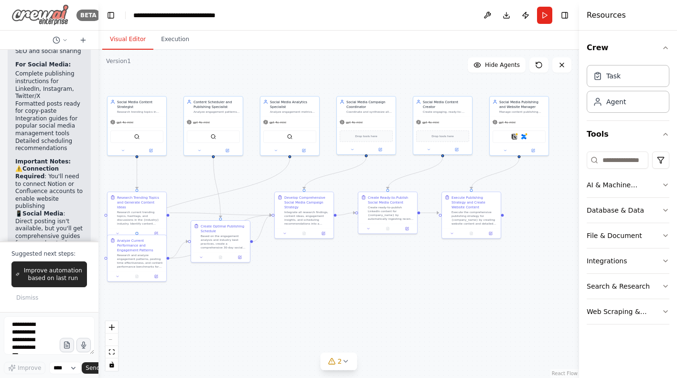
click at [57, 19] on img at bounding box center [39, 14] width 57 height 21
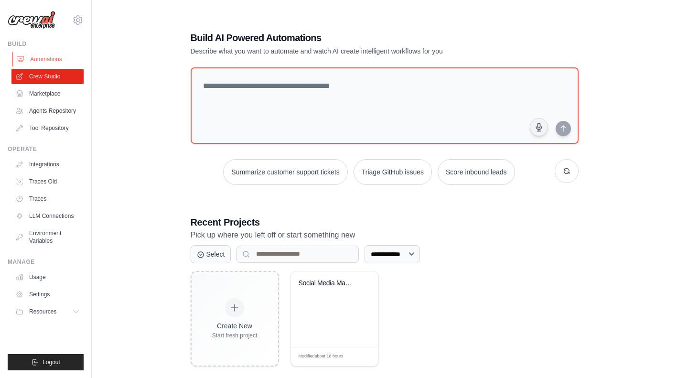
click at [51, 60] on link "Automations" at bounding box center [48, 59] width 72 height 15
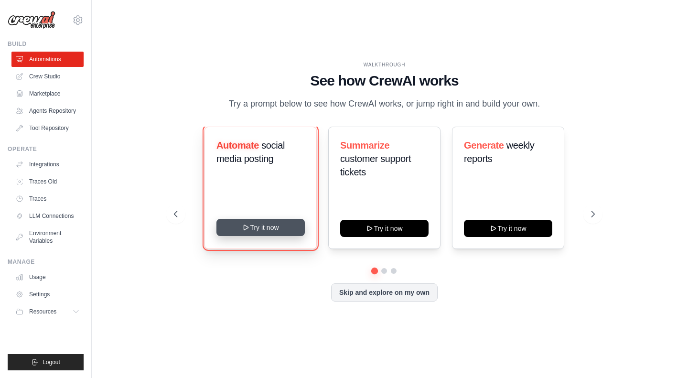
click at [254, 228] on button "Try it now" at bounding box center [260, 227] width 88 height 17
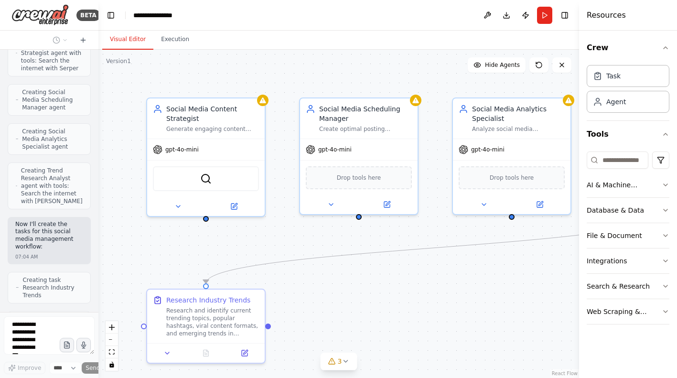
scroll to position [654, 0]
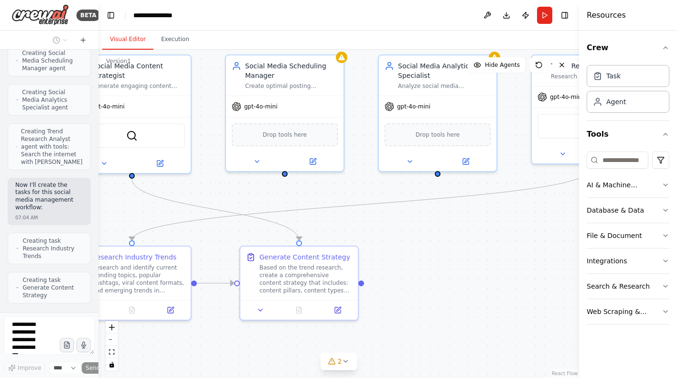
drag, startPoint x: 488, startPoint y: 293, endPoint x: 414, endPoint y: 250, distance: 85.6
click at [414, 250] on div ".deletable-edge-delete-btn { width: 20px; height: 20px; border: 0px solid #ffff…" at bounding box center [338, 214] width 481 height 328
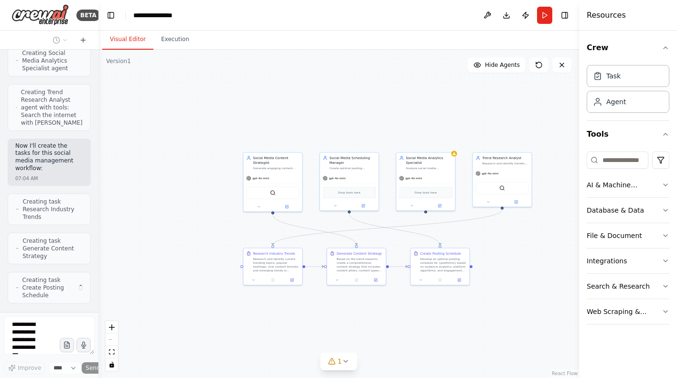
scroll to position [686, 0]
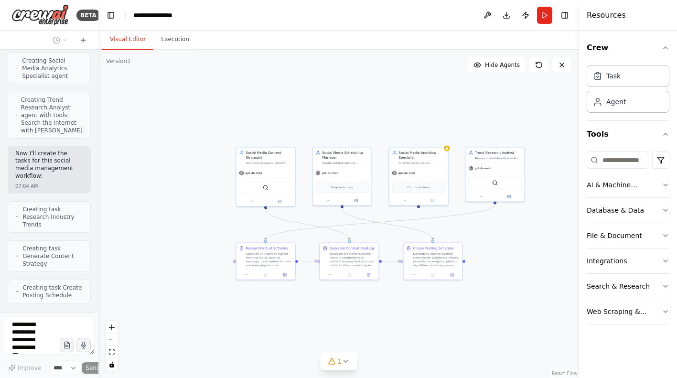
drag, startPoint x: 477, startPoint y: 315, endPoint x: 470, endPoint y: 310, distance: 8.9
click at [470, 310] on div ".deletable-edge-delete-btn { width: 20px; height: 20px; border: 0px solid #ffff…" at bounding box center [338, 214] width 481 height 328
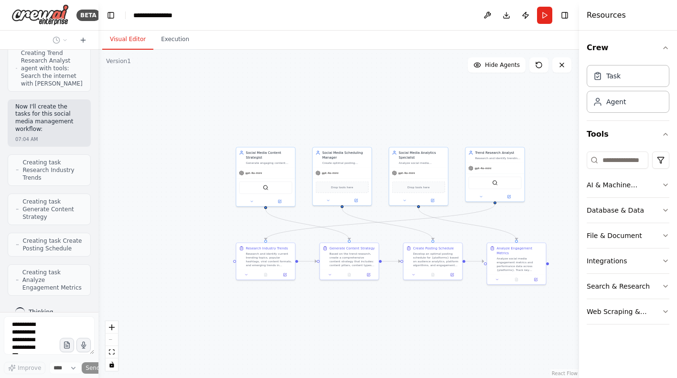
scroll to position [717, 0]
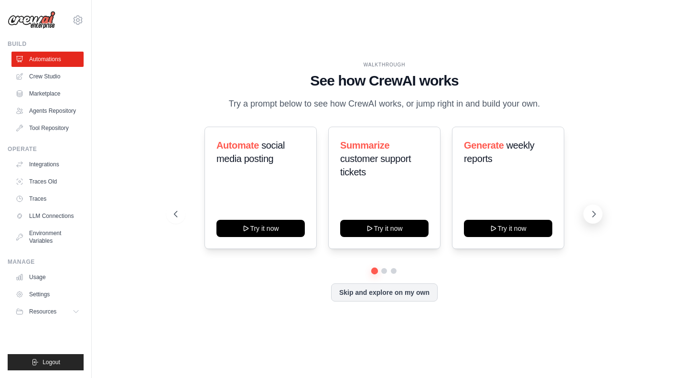
click at [595, 212] on icon at bounding box center [594, 214] width 10 height 10
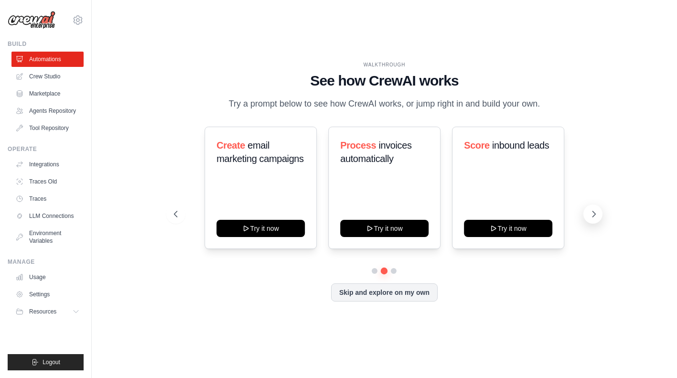
click at [596, 215] on icon at bounding box center [594, 214] width 10 height 10
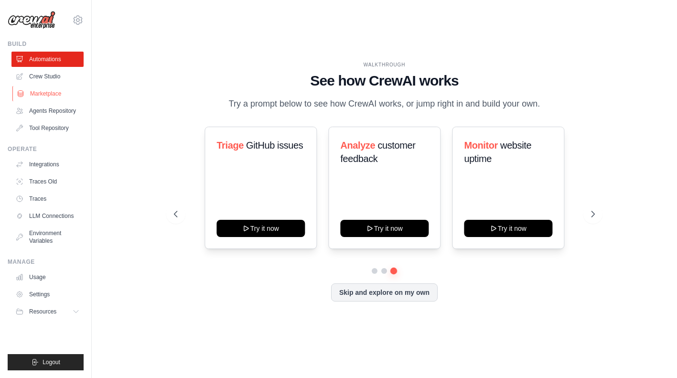
click at [50, 96] on link "Marketplace" at bounding box center [48, 93] width 72 height 15
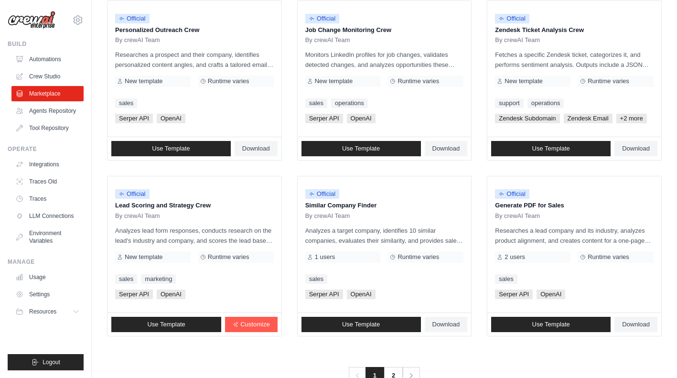
scroll to position [507, 0]
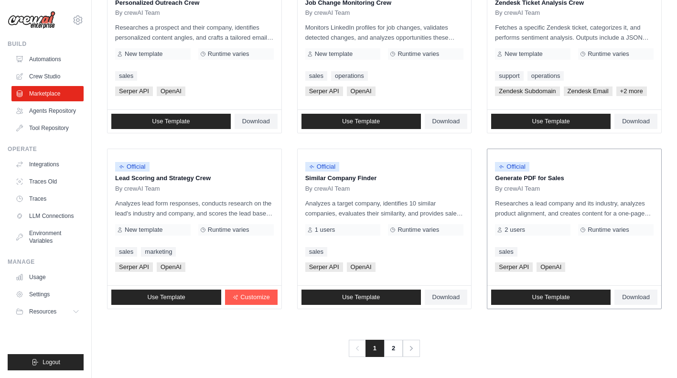
click at [633, 214] on p "Researches a lead company and its industry, analyzes product alignment, and cre…" at bounding box center [574, 208] width 159 height 20
click at [414, 347] on icon "Pagination" at bounding box center [412, 348] width 10 height 10
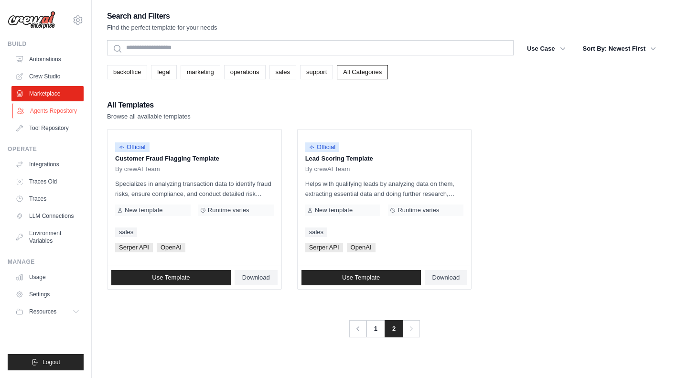
click at [52, 110] on link "Agents Repository" at bounding box center [48, 110] width 72 height 15
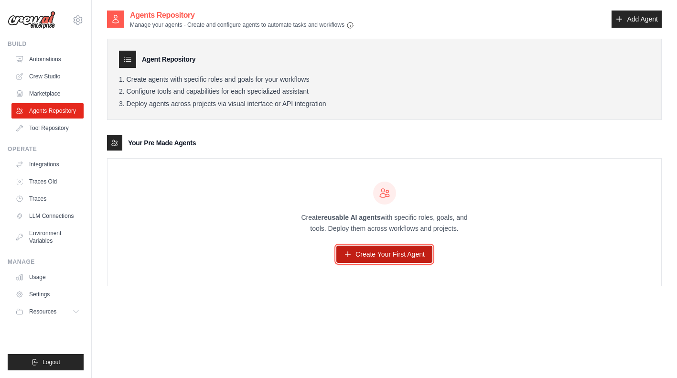
click at [361, 259] on link "Create Your First Agent" at bounding box center [384, 254] width 96 height 17
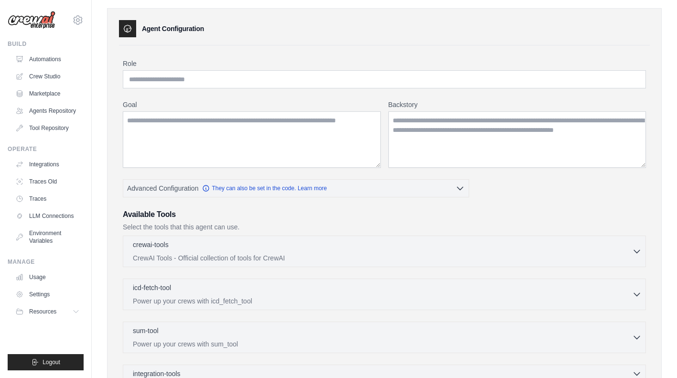
scroll to position [31, 0]
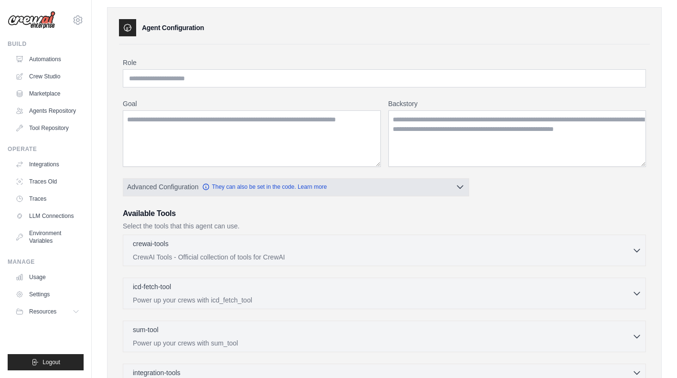
click at [460, 183] on icon "button" at bounding box center [460, 187] width 10 height 10
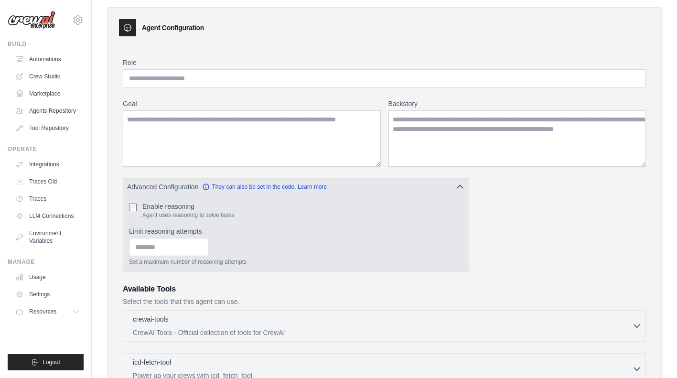
click at [460, 183] on icon "button" at bounding box center [460, 187] width 10 height 10
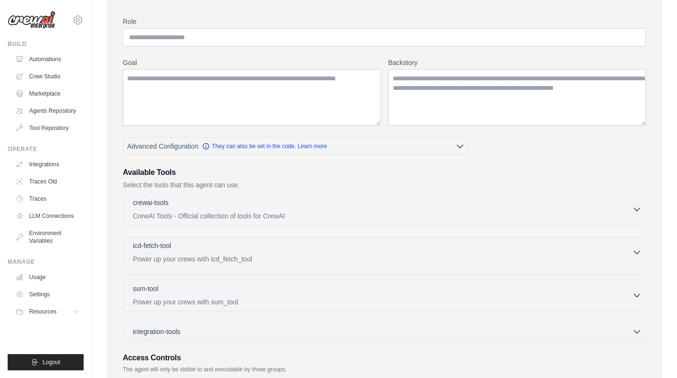
scroll to position [0, 0]
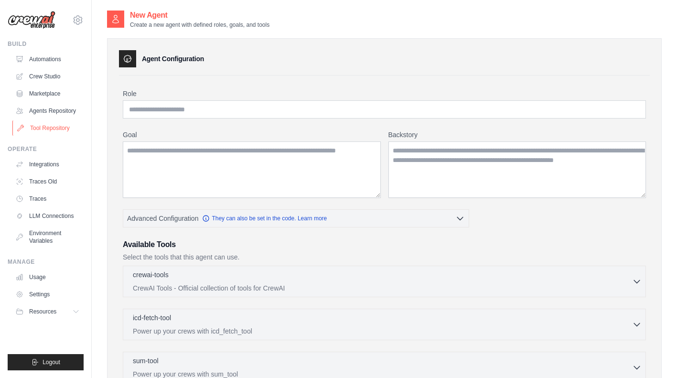
click at [49, 125] on link "Tool Repository" at bounding box center [48, 127] width 72 height 15
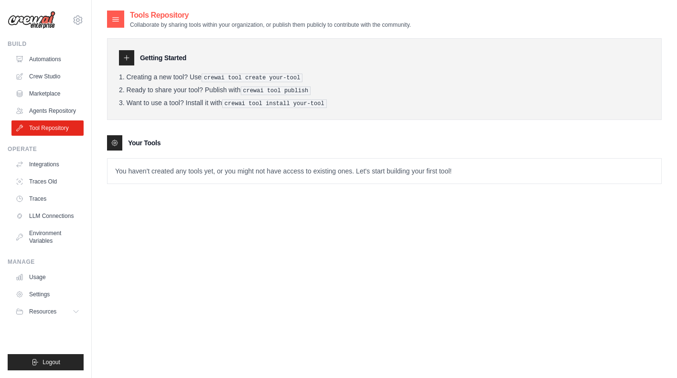
click at [148, 125] on div "Getting Started Creating a new tool? Use crewai tool create your-tool Ready to …" at bounding box center [384, 106] width 555 height 155
click at [128, 59] on icon at bounding box center [127, 58] width 8 height 8
click at [117, 21] on icon at bounding box center [116, 20] width 6 height 4
click at [38, 165] on link "Integrations" at bounding box center [48, 164] width 72 height 15
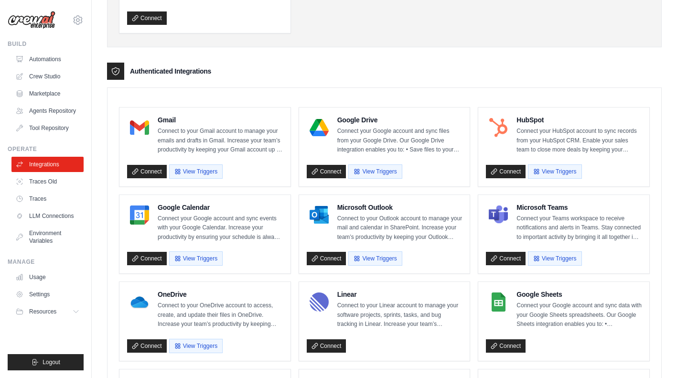
scroll to position [184, 0]
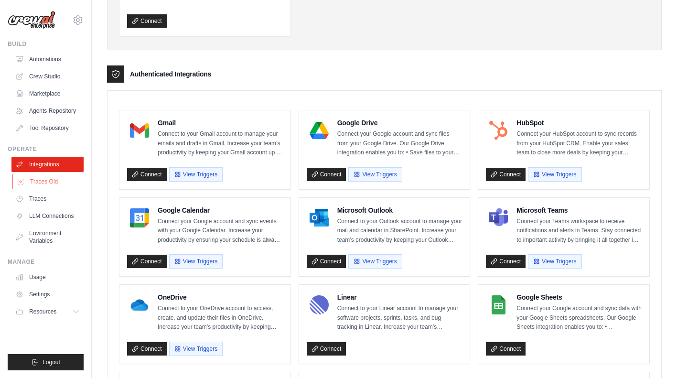
click at [52, 182] on link "Traces Old" at bounding box center [48, 181] width 72 height 15
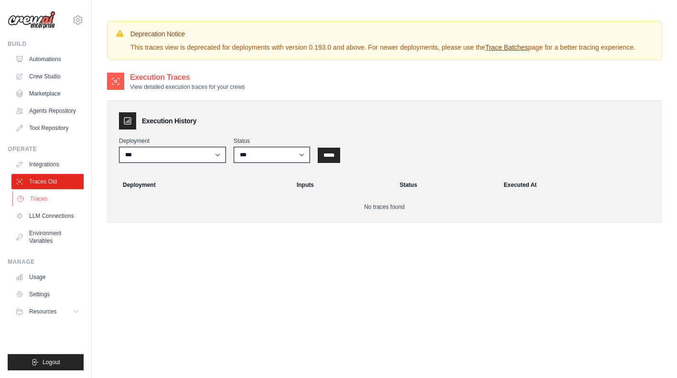
click at [43, 199] on link "Traces" at bounding box center [48, 198] width 72 height 15
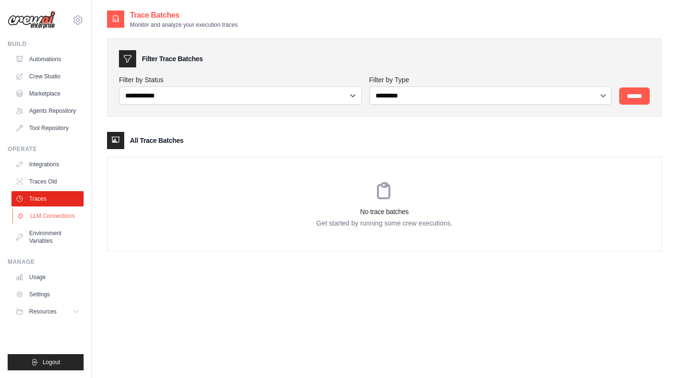
click at [43, 215] on link "LLM Connections" at bounding box center [48, 215] width 72 height 15
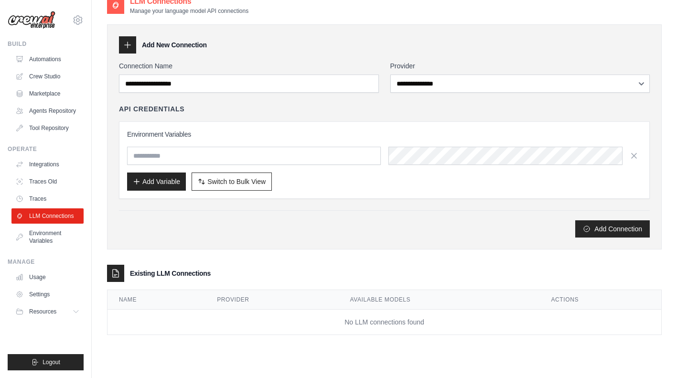
scroll to position [16, 0]
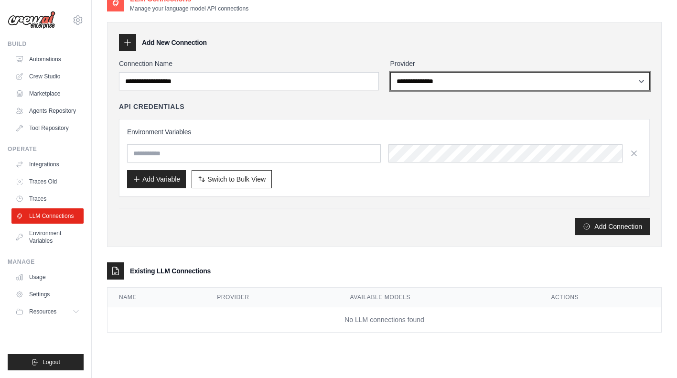
click option "**********" at bounding box center [0, 0] width 0 height 0
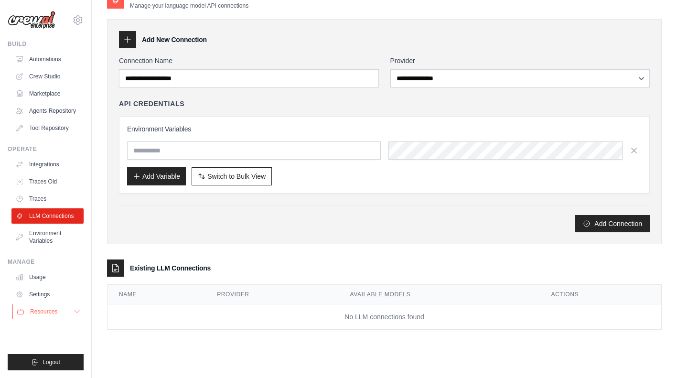
click at [69, 312] on button "Resources" at bounding box center [48, 311] width 72 height 15
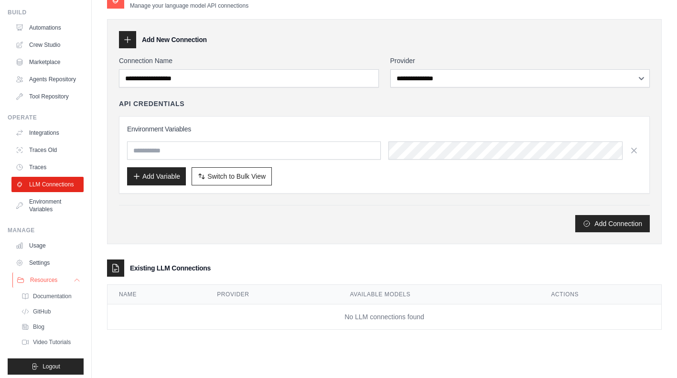
scroll to position [36, 0]
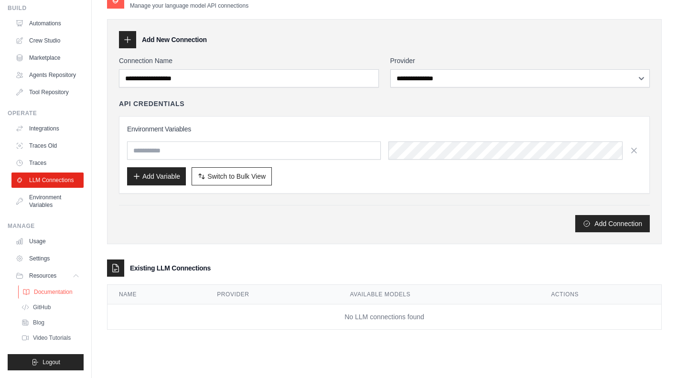
click at [50, 291] on span "Documentation" at bounding box center [53, 292] width 39 height 8
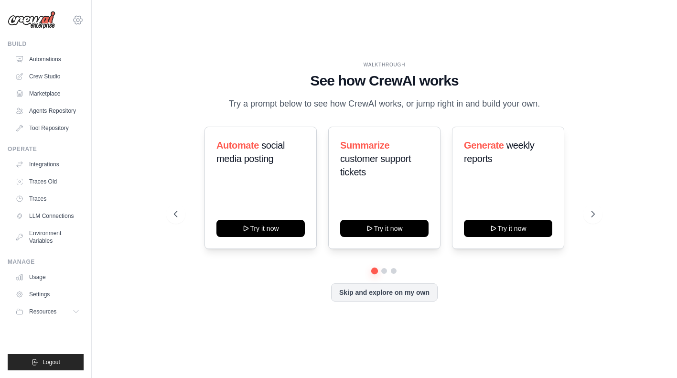
click at [77, 21] on icon at bounding box center [77, 19] width 11 height 11
click at [96, 61] on span "Settings" at bounding box center [119, 59] width 75 height 10
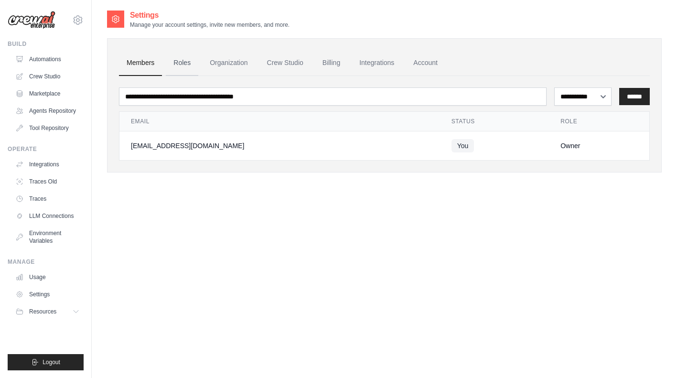
click at [175, 61] on link "Roles" at bounding box center [182, 63] width 32 height 26
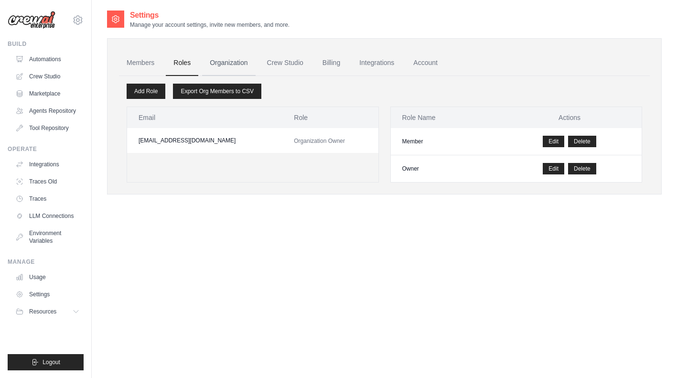
click at [230, 62] on link "Organization" at bounding box center [228, 63] width 53 height 26
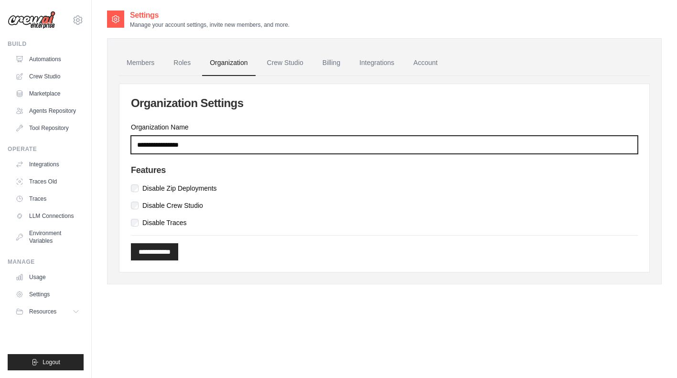
click at [170, 147] on input "Organization Name" at bounding box center [384, 145] width 507 height 18
type input "*******"
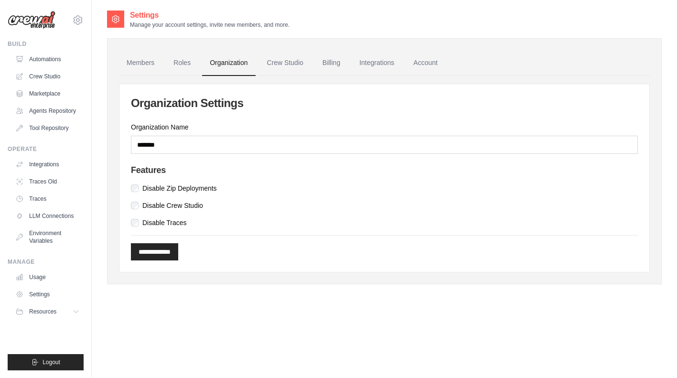
click at [238, 119] on div "**********" at bounding box center [384, 178] width 530 height 188
click at [165, 250] on input "**********" at bounding box center [154, 251] width 47 height 17
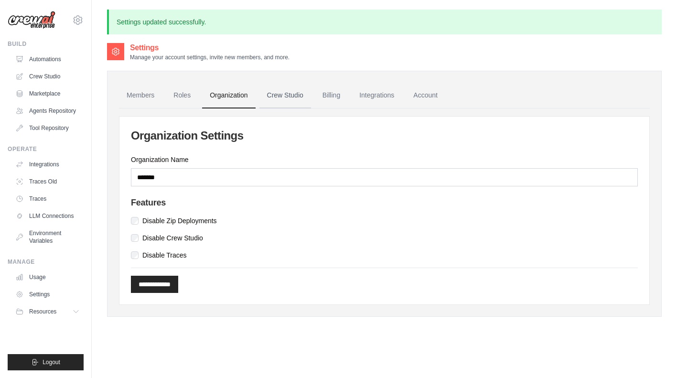
click at [285, 89] on link "Crew Studio" at bounding box center [285, 96] width 52 height 26
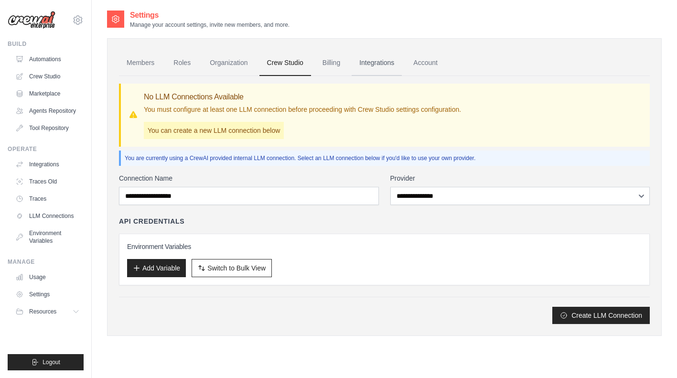
click at [383, 61] on link "Integrations" at bounding box center [377, 63] width 50 height 26
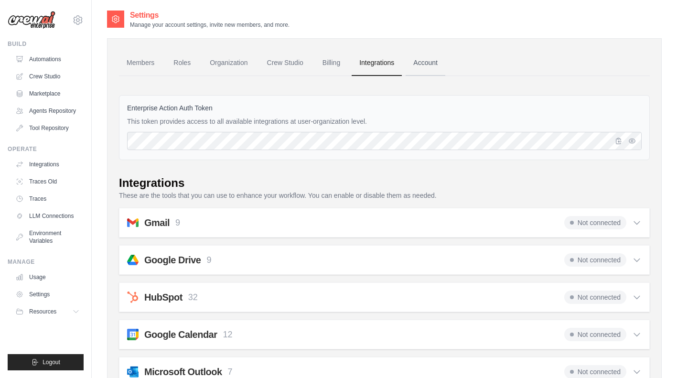
click at [422, 63] on link "Account" at bounding box center [426, 63] width 40 height 26
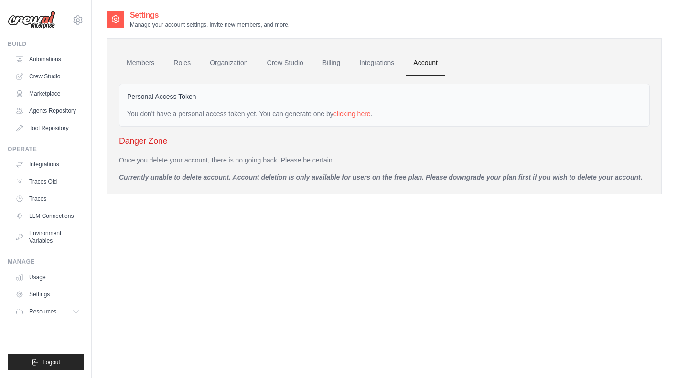
click at [363, 115] on link "clicking here" at bounding box center [351, 114] width 37 height 8
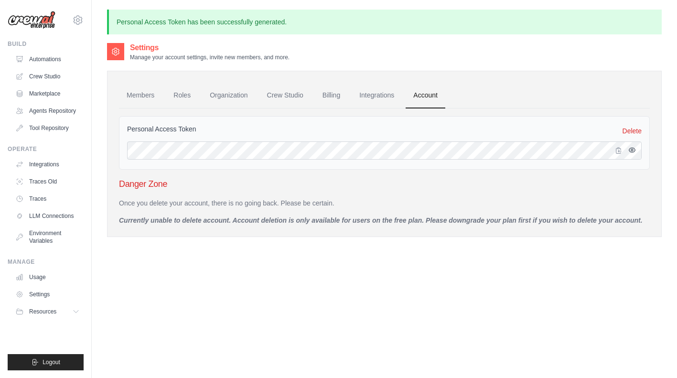
click at [631, 149] on icon "button" at bounding box center [632, 150] width 2 height 2
click at [40, 295] on link "Settings" at bounding box center [48, 294] width 72 height 15
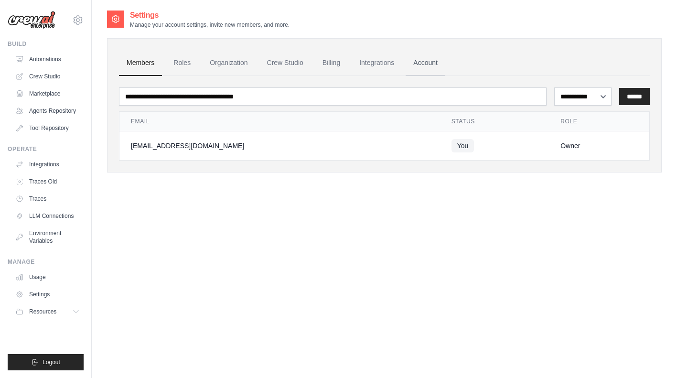
click at [415, 60] on link "Account" at bounding box center [426, 63] width 40 height 26
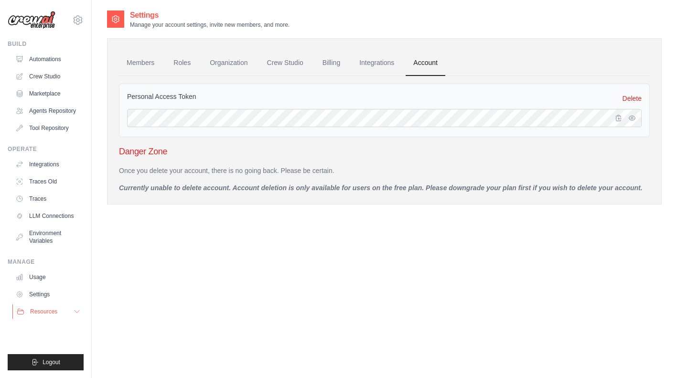
click at [70, 311] on button "Resources" at bounding box center [48, 311] width 72 height 15
click at [436, 250] on div "Settings Manage your account settings, invite new members, and more. Members Ro…" at bounding box center [384, 199] width 555 height 378
click at [76, 313] on icon at bounding box center [77, 312] width 8 height 8
click at [79, 22] on icon at bounding box center [77, 19] width 11 height 11
click at [380, 14] on div "Settings Manage your account settings, invite new members, and more." at bounding box center [384, 19] width 555 height 19
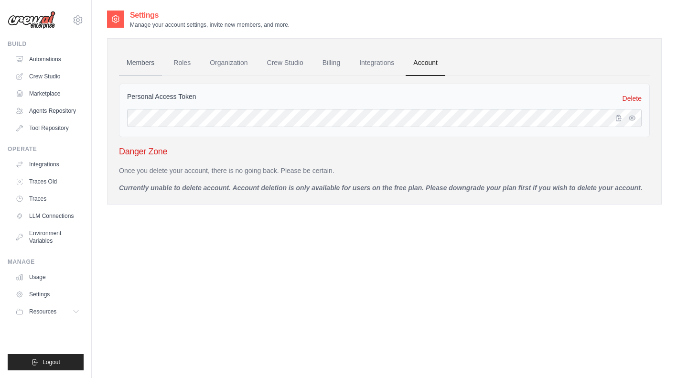
click at [144, 58] on link "Members" at bounding box center [140, 63] width 43 height 26
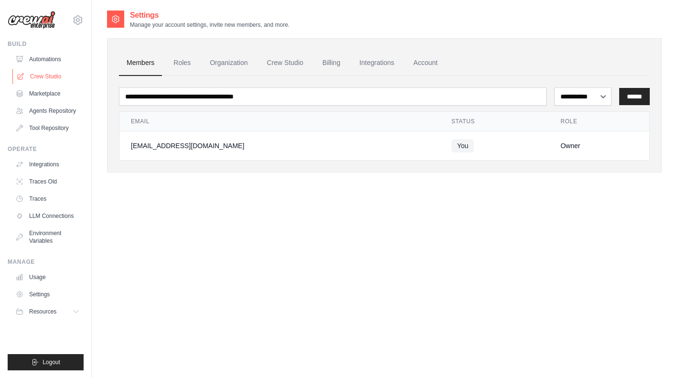
click at [54, 77] on link "Crew Studio" at bounding box center [48, 76] width 72 height 15
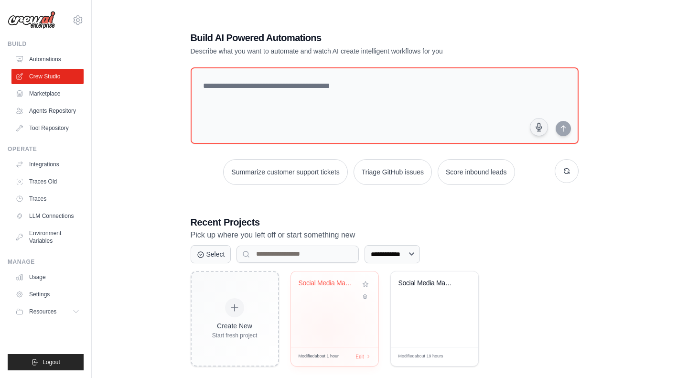
scroll to position [19, 0]
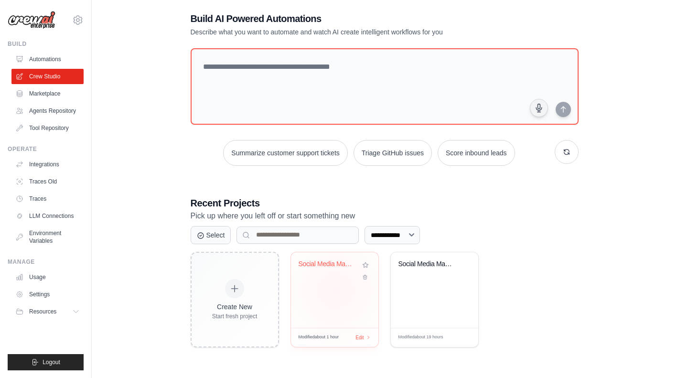
click at [336, 289] on div "Social Media Management & Analytics..." at bounding box center [334, 289] width 87 height 75
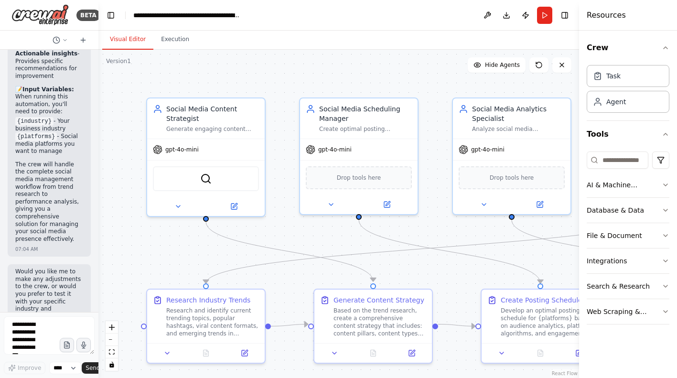
scroll to position [1589, 0]
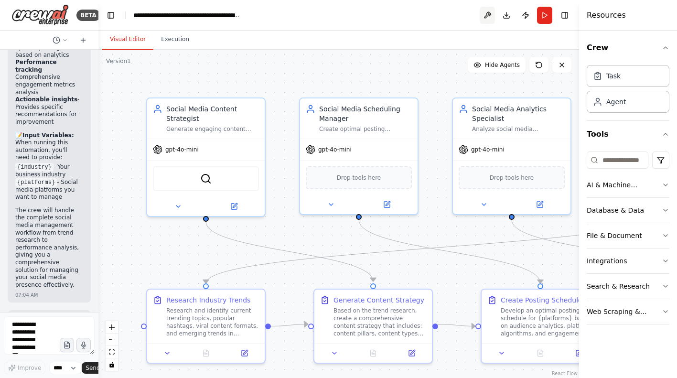
click at [491, 13] on button at bounding box center [487, 15] width 15 height 17
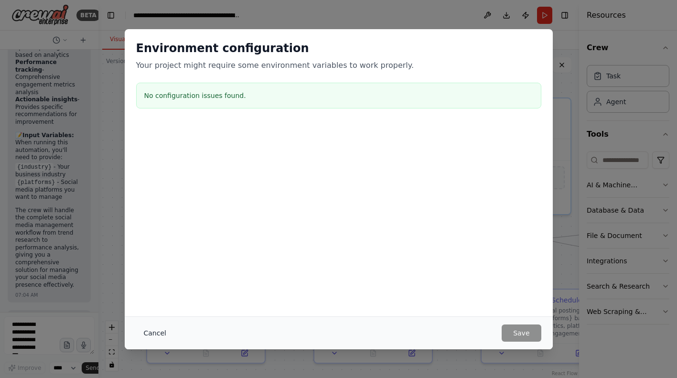
click at [160, 334] on button "Cancel" at bounding box center [155, 332] width 38 height 17
